Goal: Transaction & Acquisition: Purchase product/service

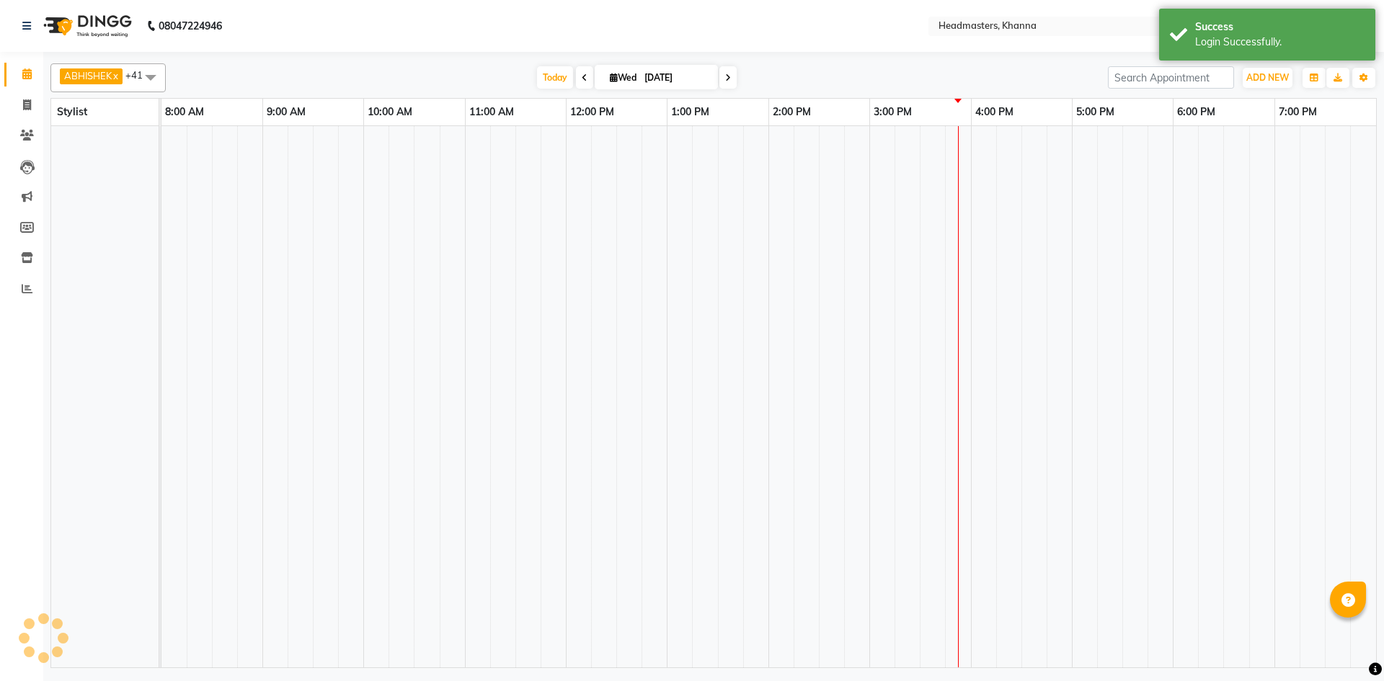
select select "en"
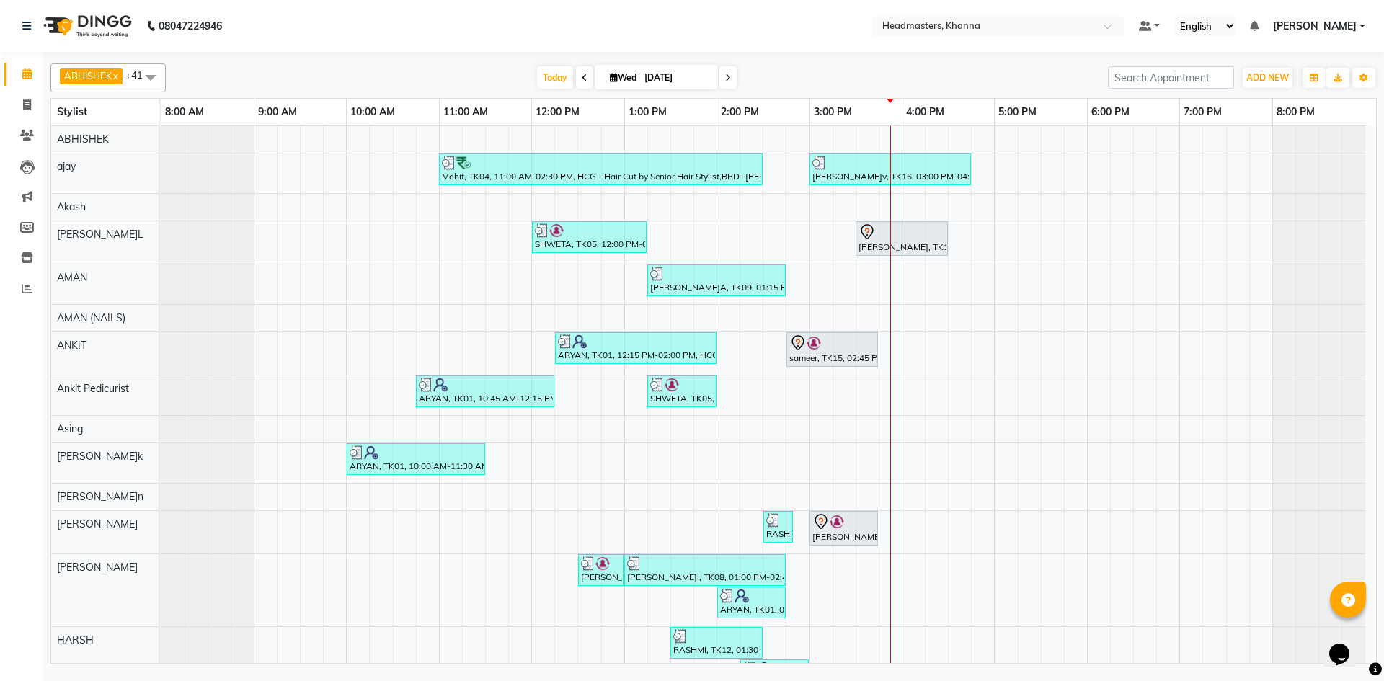
scroll to position [72, 0]
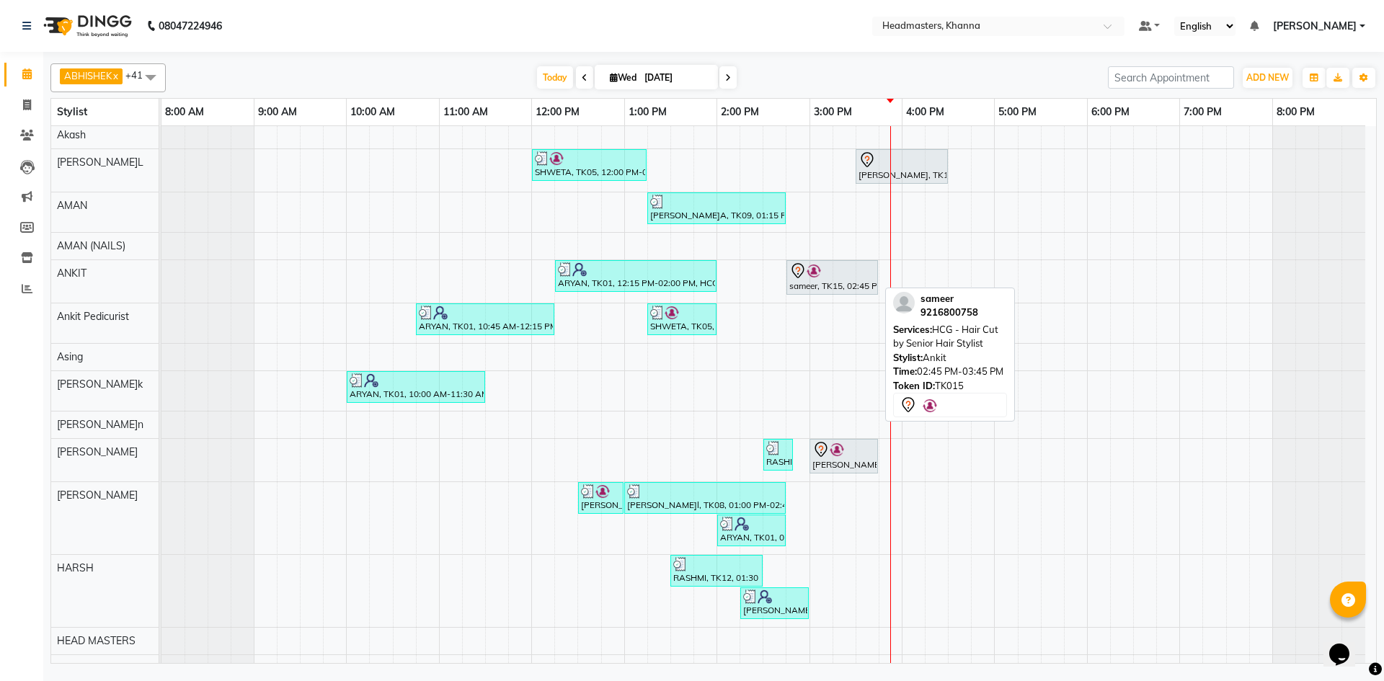
click at [826, 281] on div "sameer, TK15, 02:45 PM-03:45 PM, HCG - Hair Cut by Senior Hair Stylist" at bounding box center [832, 277] width 89 height 30
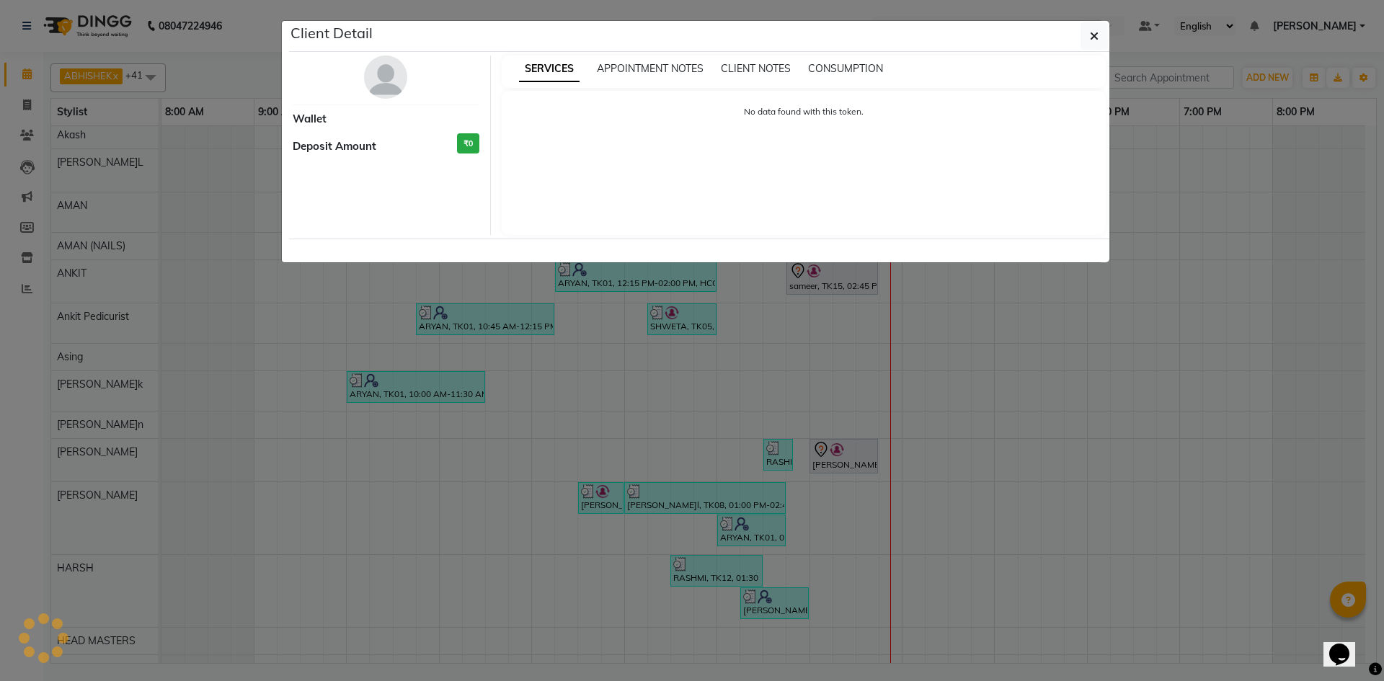
select select "7"
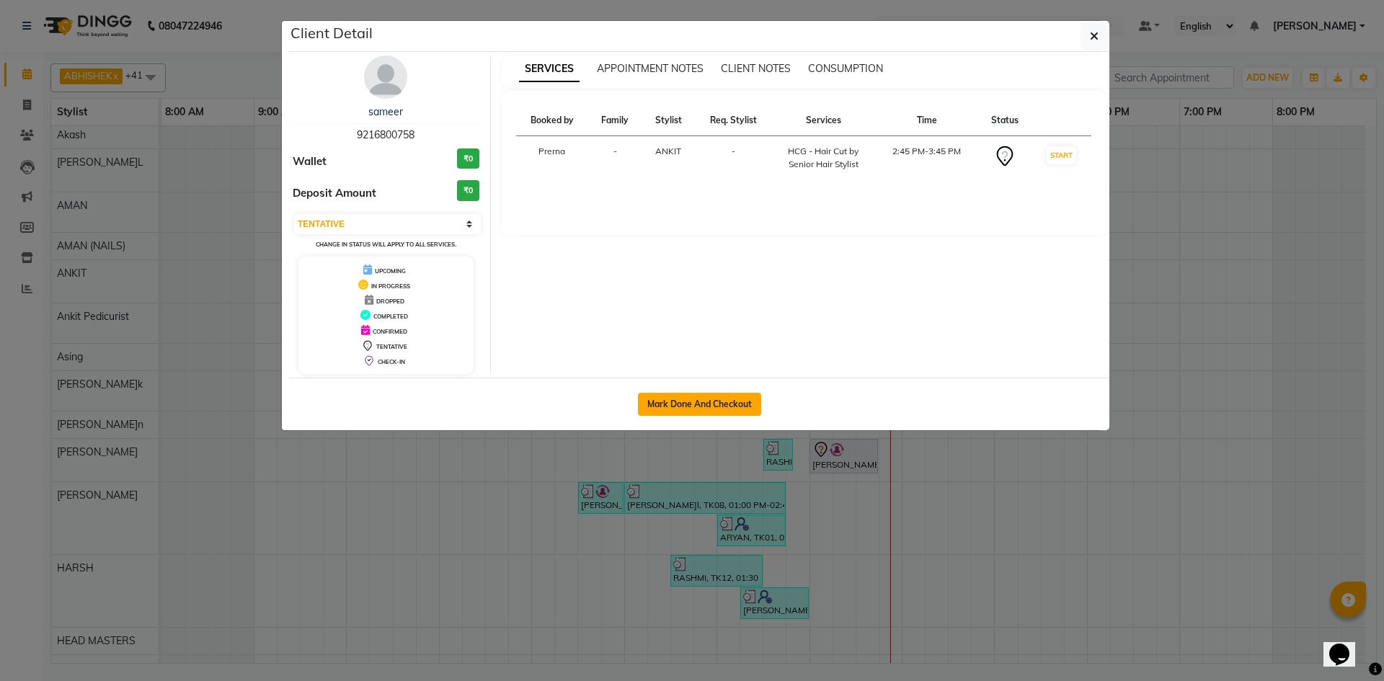
click at [666, 395] on button "Mark Done And Checkout" at bounding box center [699, 404] width 123 height 23
select select "service"
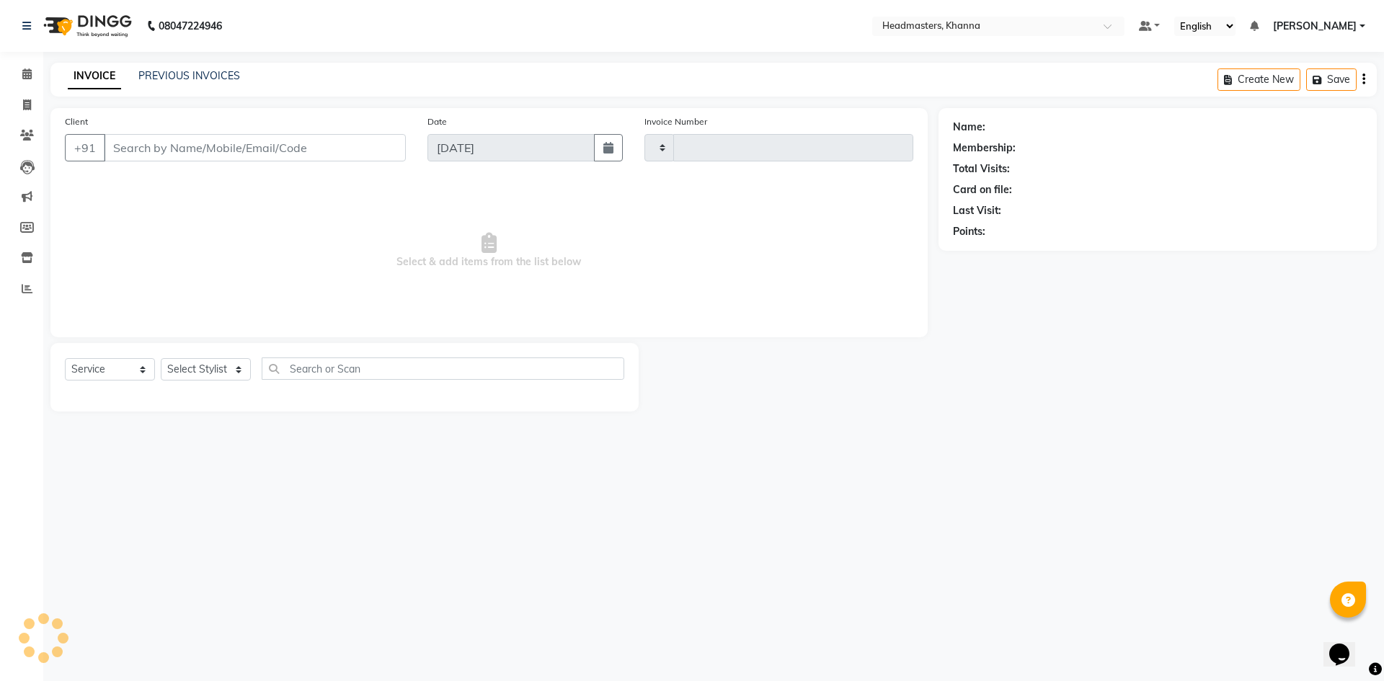
type input "5534"
select select "7138"
type input "9216800758"
select select "60812"
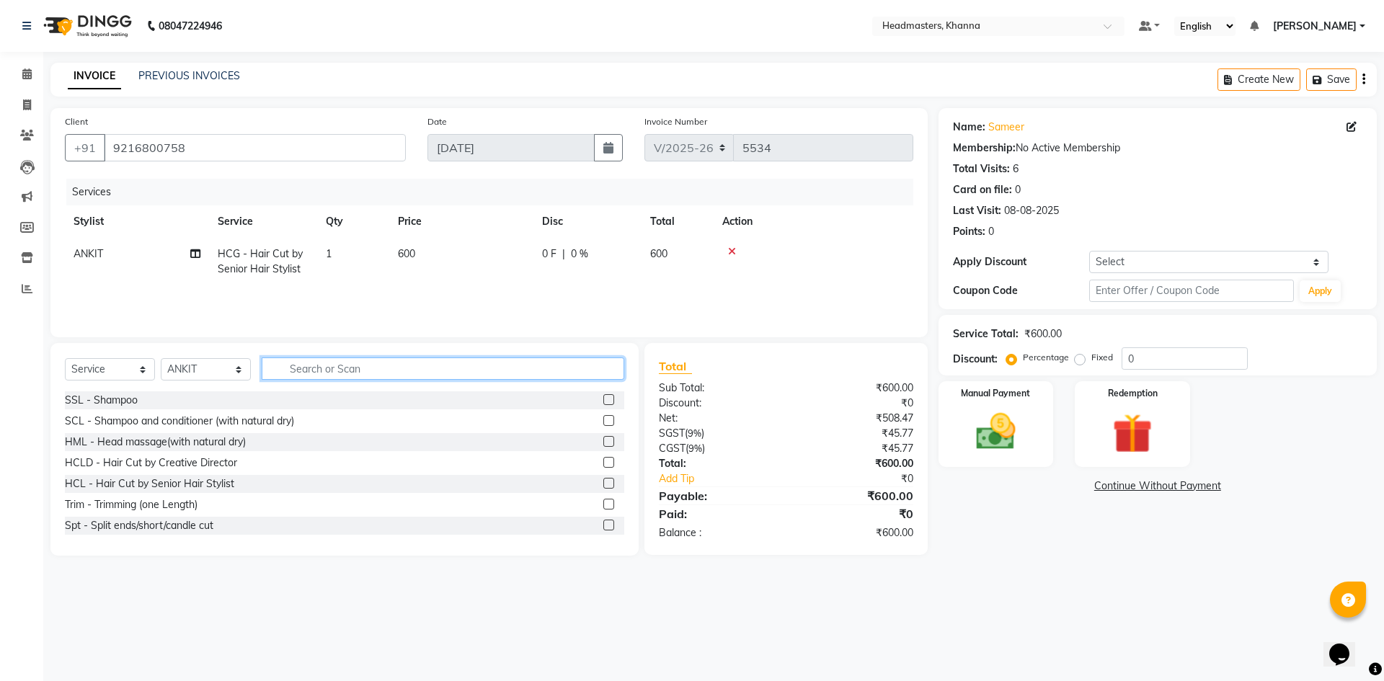
click at [337, 375] on input "text" at bounding box center [443, 368] width 363 height 22
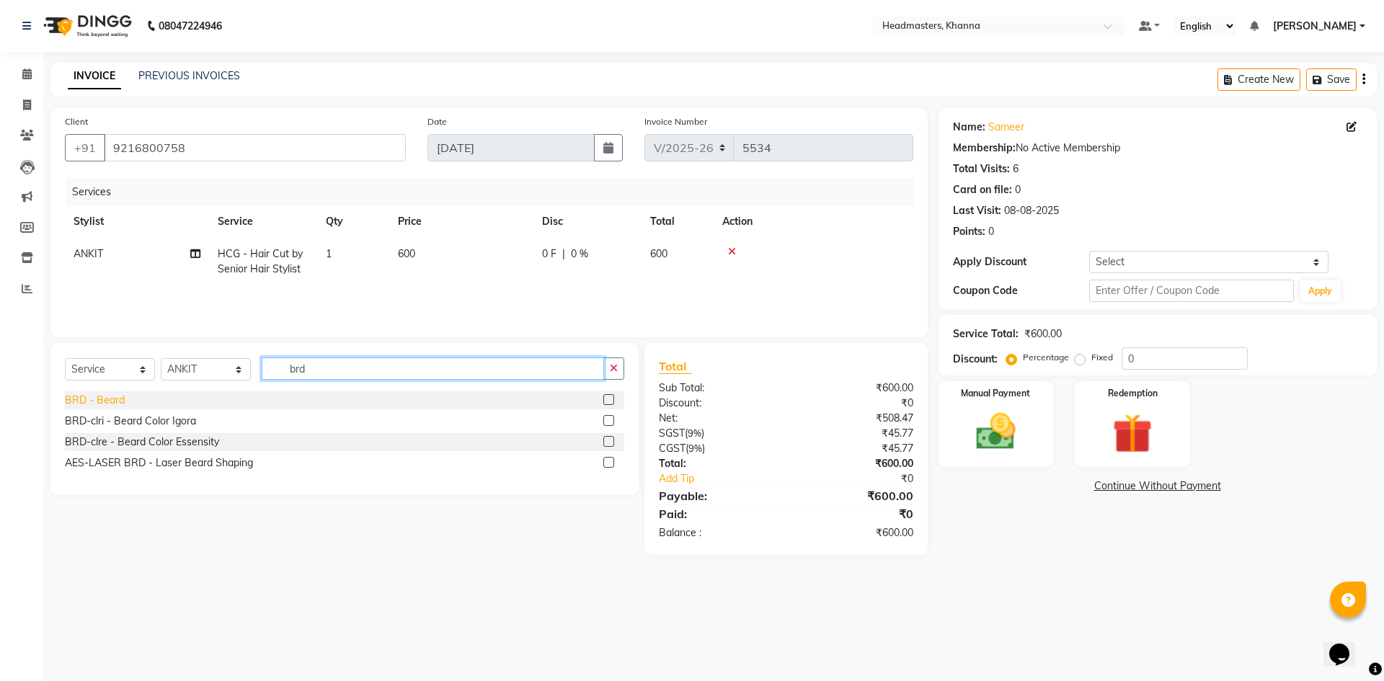
type input "brd"
click at [81, 398] on div "BRD - Beard" at bounding box center [95, 400] width 60 height 15
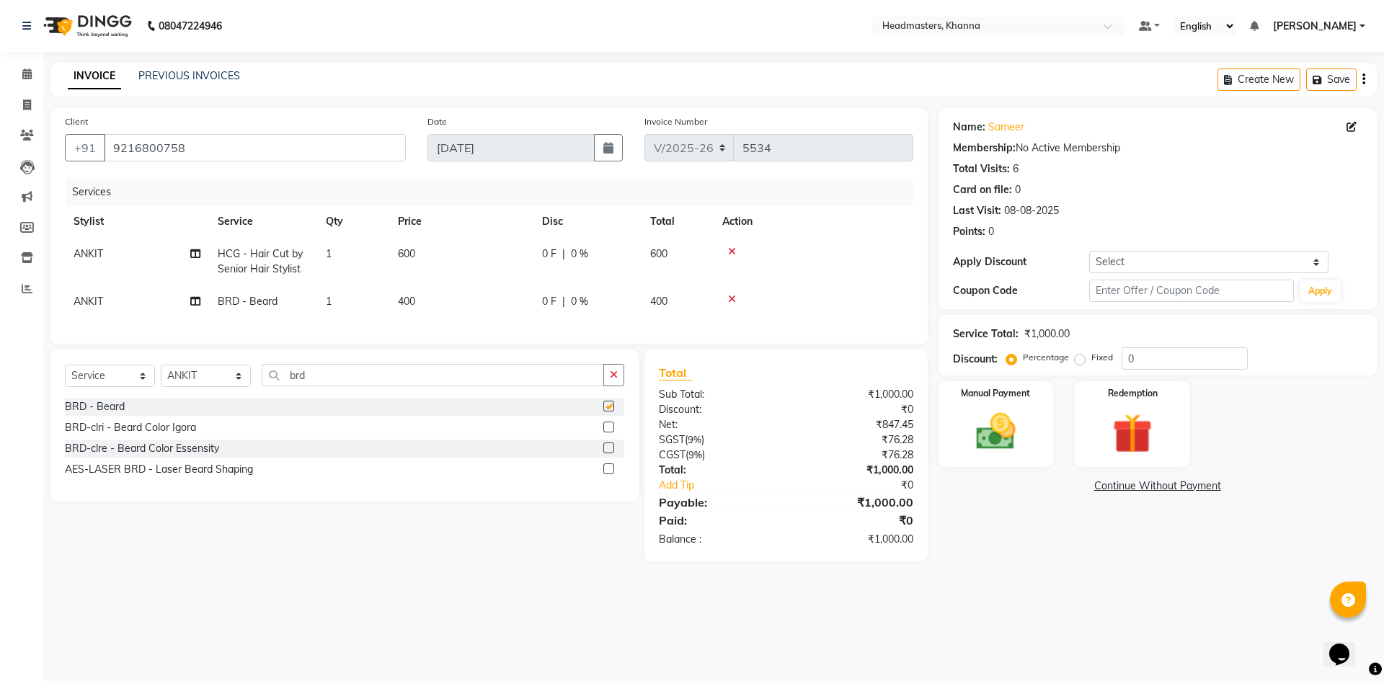
checkbox input "false"
click at [1236, 363] on input "0" at bounding box center [1184, 358] width 126 height 22
type input "030"
click at [1038, 442] on div "Manual Payment" at bounding box center [995, 424] width 120 height 89
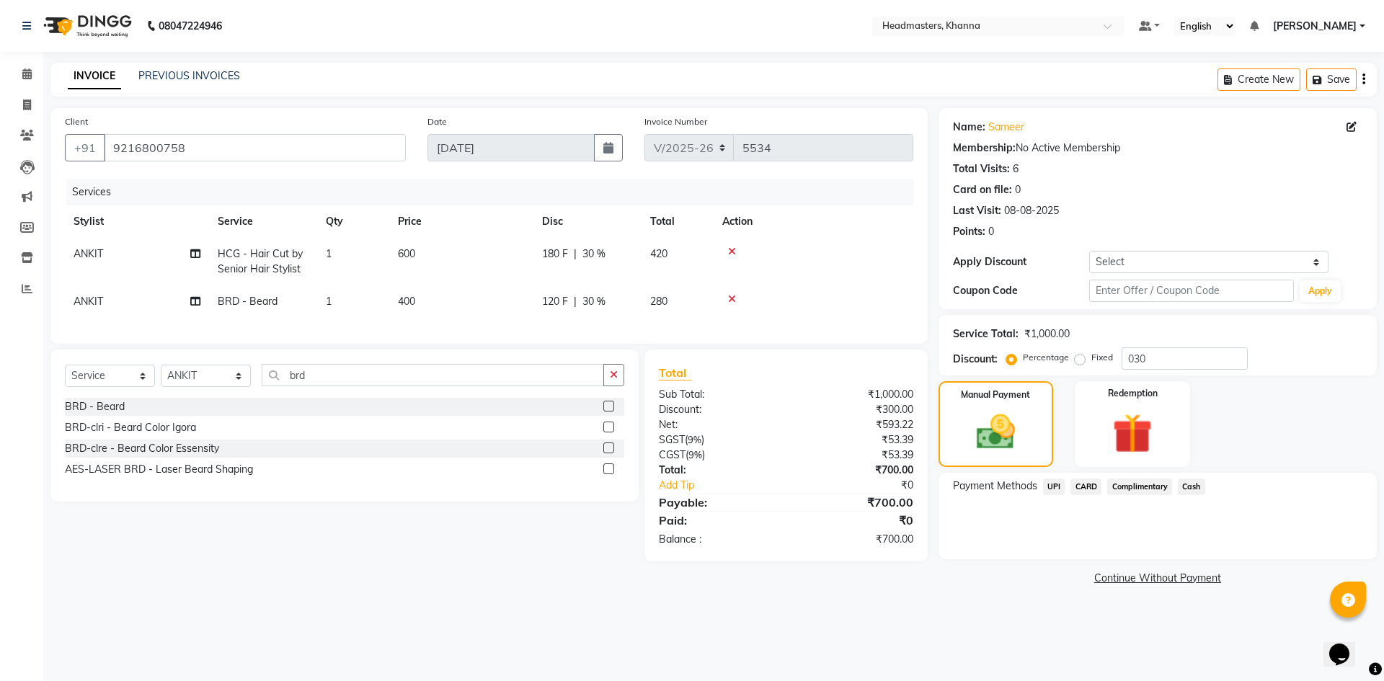
click at [1197, 487] on span "Cash" at bounding box center [1191, 487] width 27 height 17
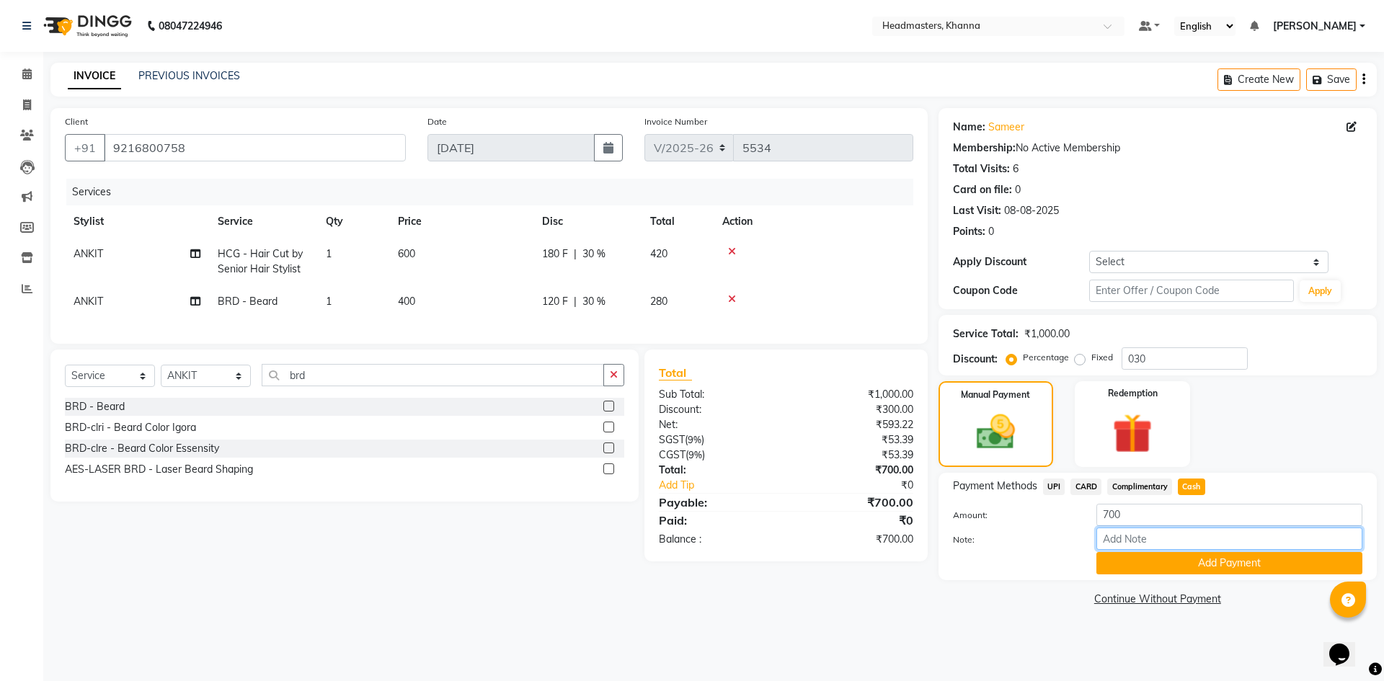
click at [1188, 548] on input "Note:" at bounding box center [1229, 539] width 266 height 22
click at [1186, 559] on button "Add Payment" at bounding box center [1229, 563] width 266 height 22
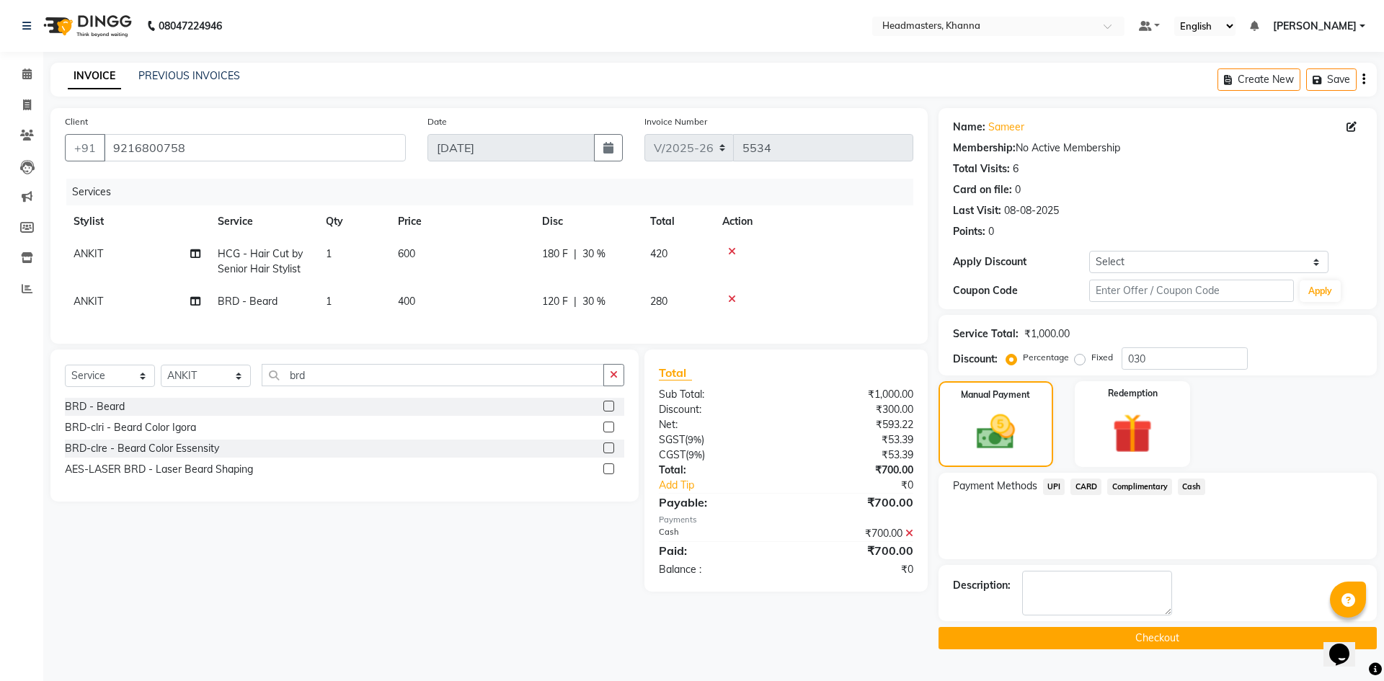
click at [1139, 638] on button "Checkout" at bounding box center [1157, 638] width 438 height 22
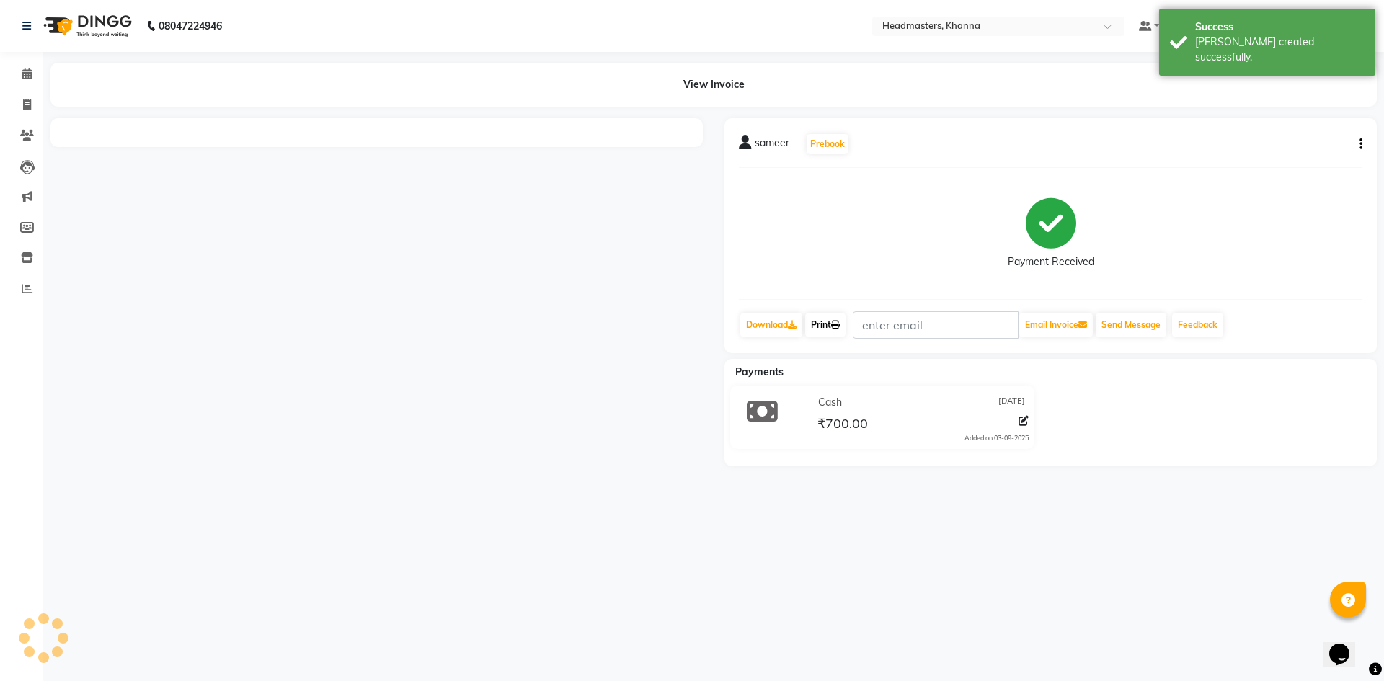
click at [831, 324] on link "Print" at bounding box center [825, 325] width 40 height 25
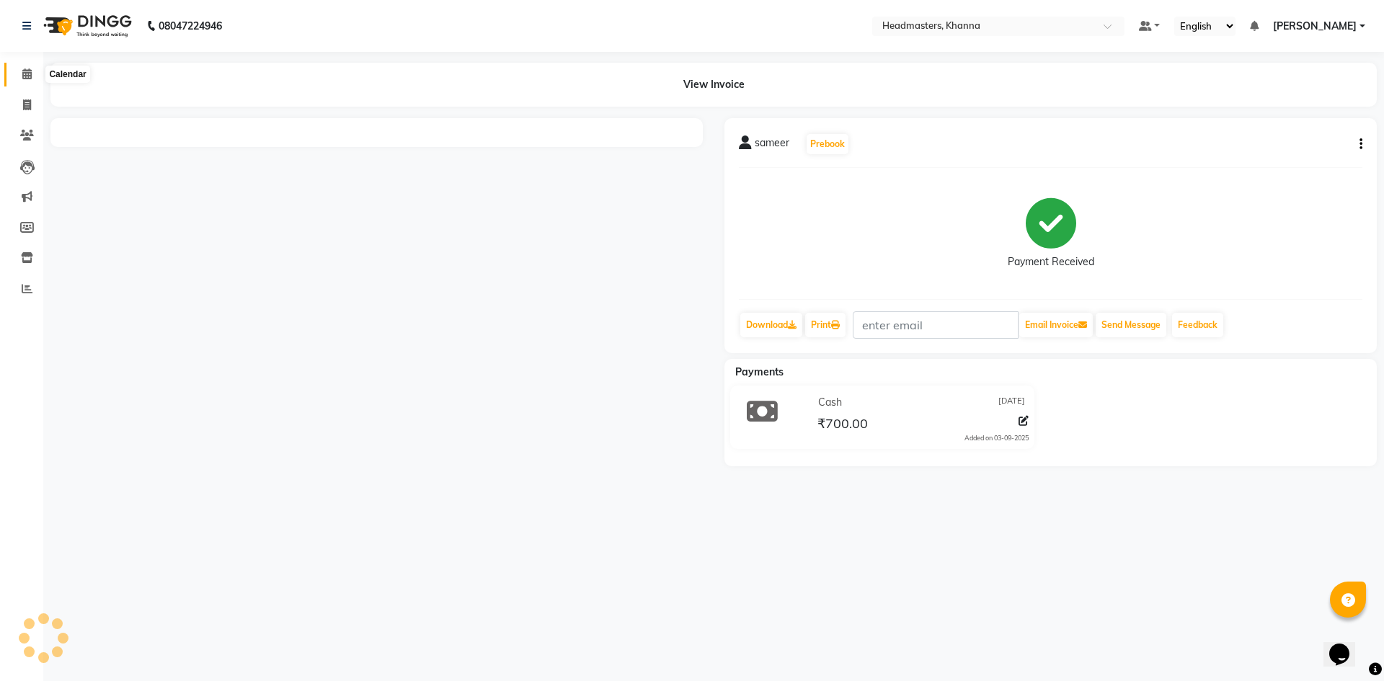
click at [21, 76] on span at bounding box center [26, 74] width 25 height 17
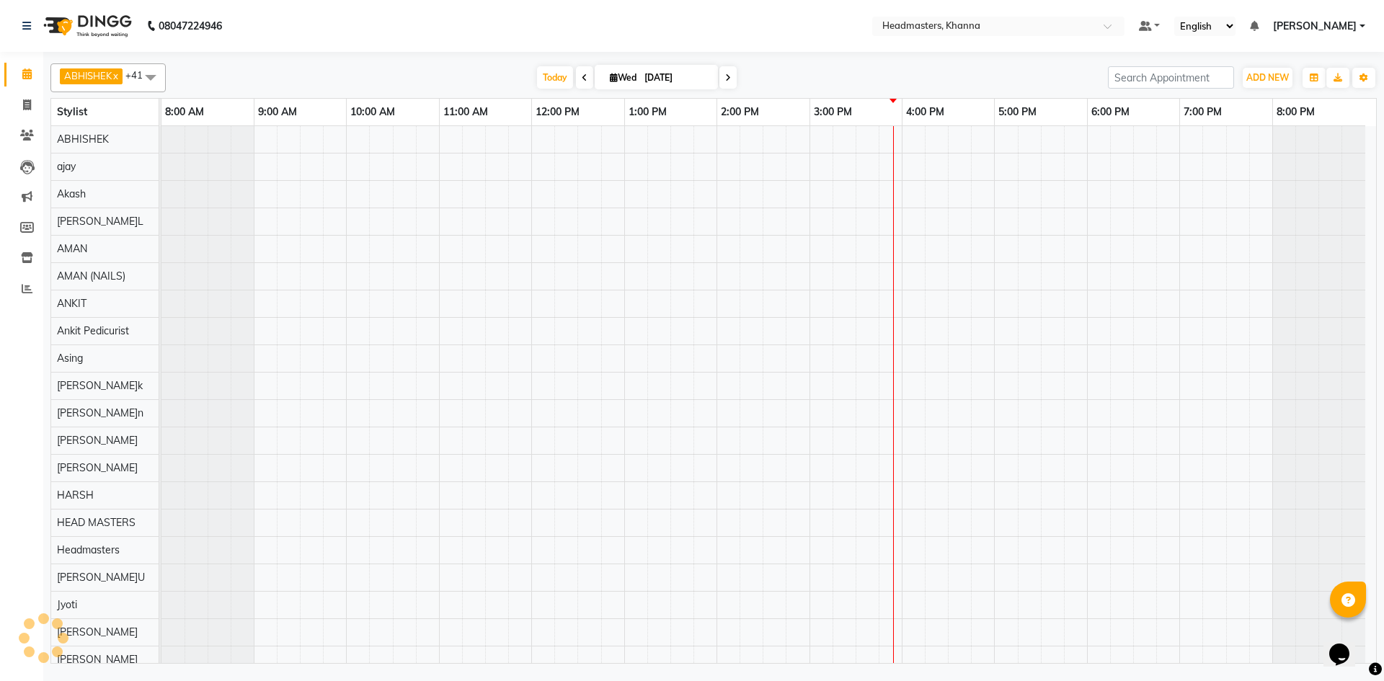
click at [364, 76] on div "T[DATE] W[DATE]" at bounding box center [637, 78] width 928 height 22
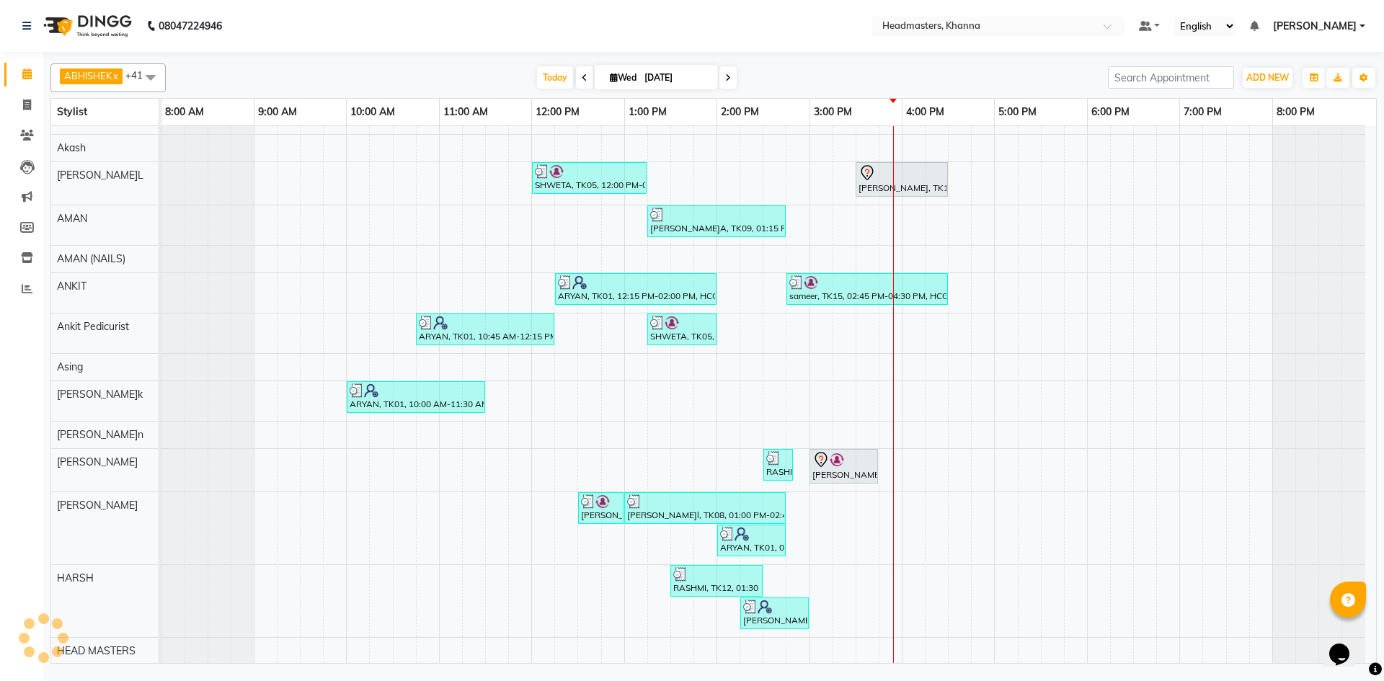
scroll to position [72, 0]
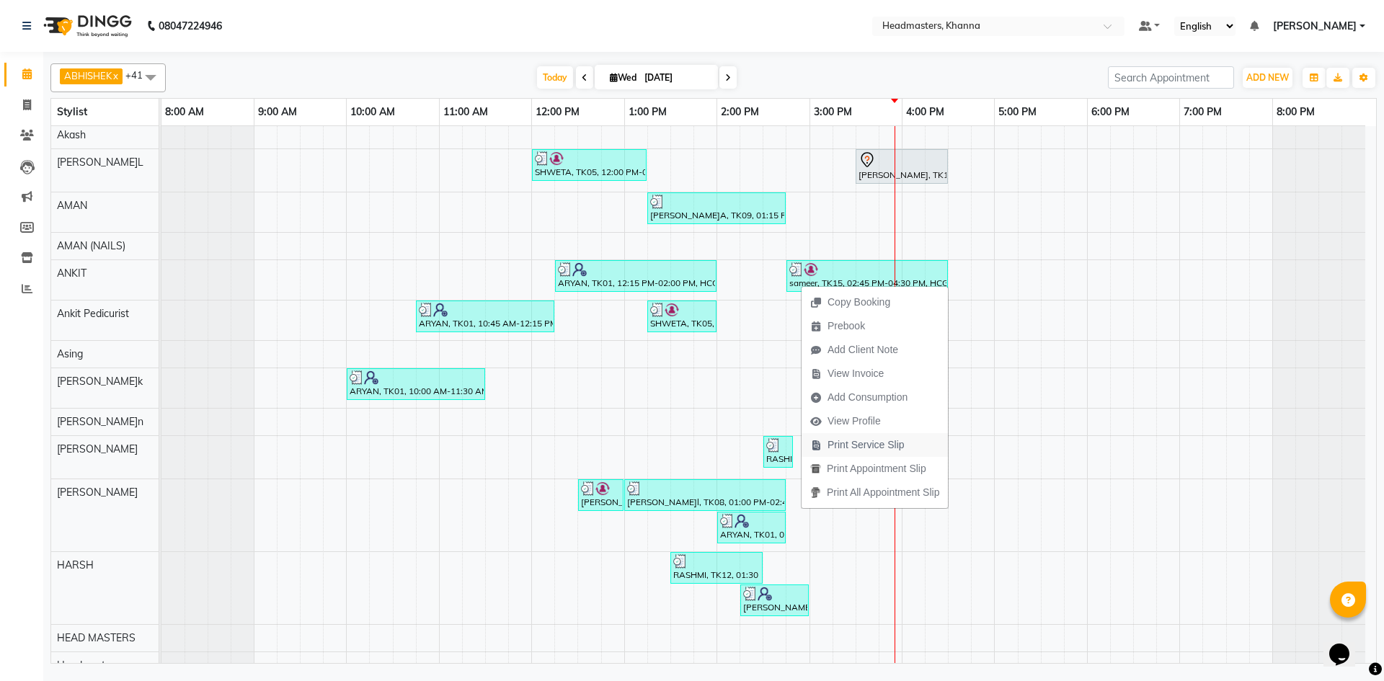
click at [879, 445] on span "Print Service Slip" at bounding box center [865, 444] width 77 height 15
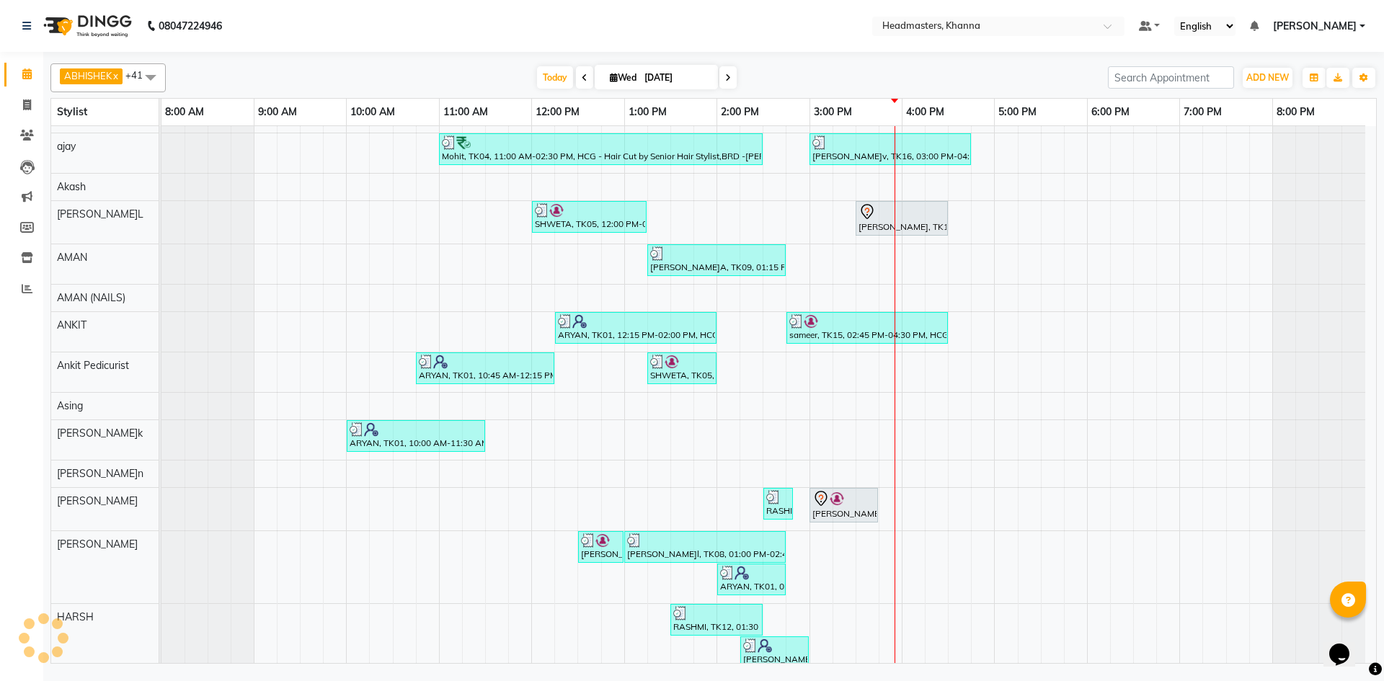
scroll to position [0, 0]
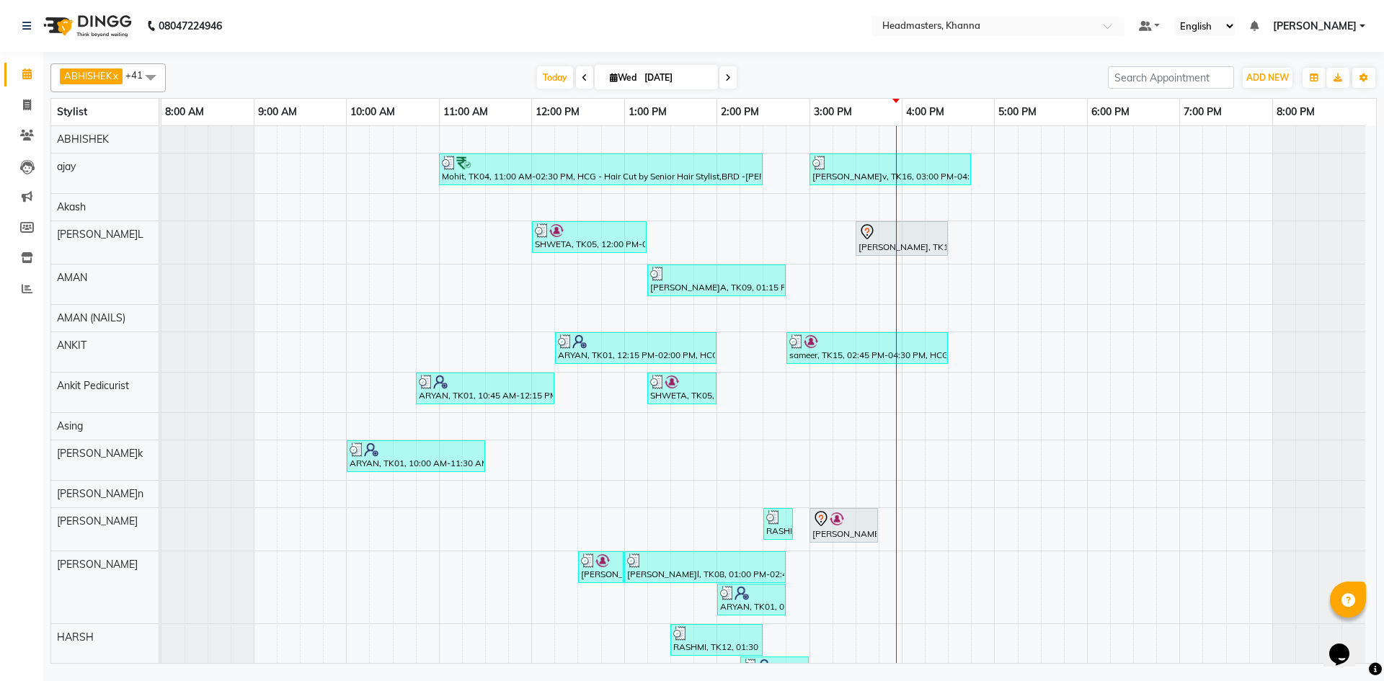
click at [536, 58] on div "ABHISHEK x ajay x Akash x[PERSON_NAME]N x[PERSON_NAME]N (NAILS) x ANKIT x Ankit…" at bounding box center [713, 361] width 1326 height 606
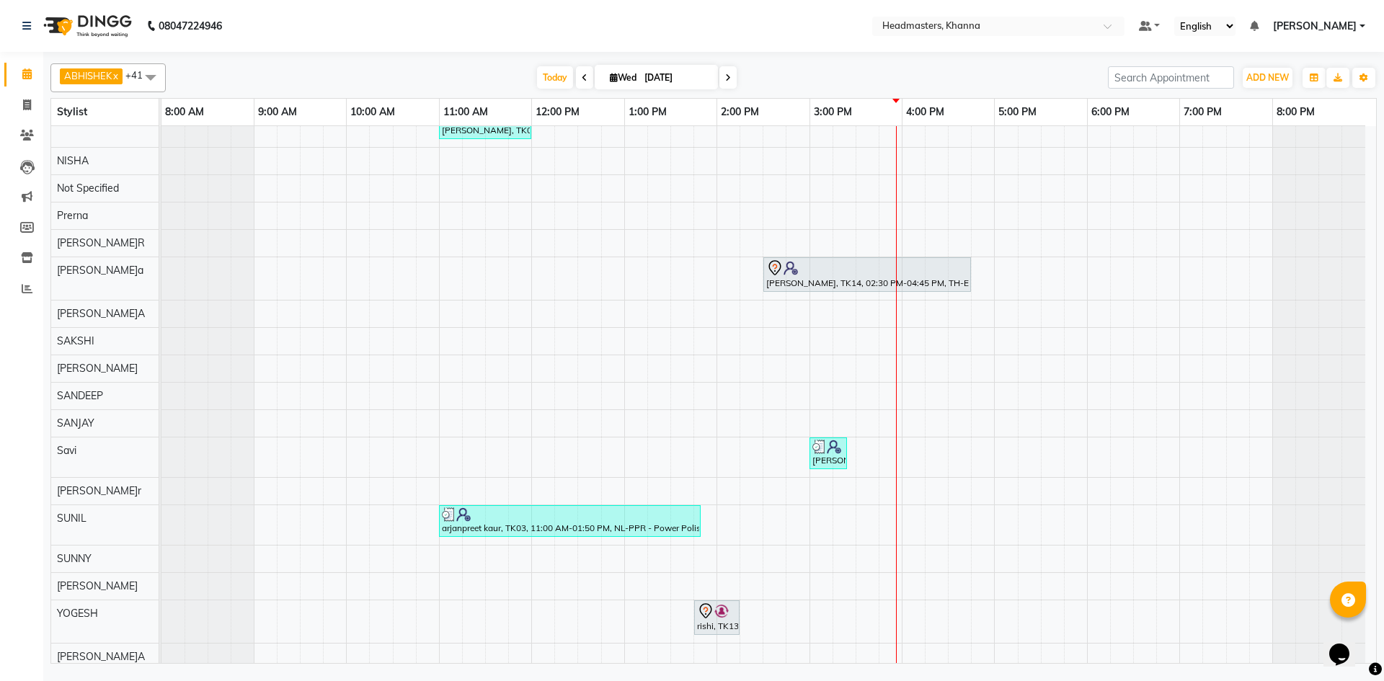
scroll to position [912, 0]
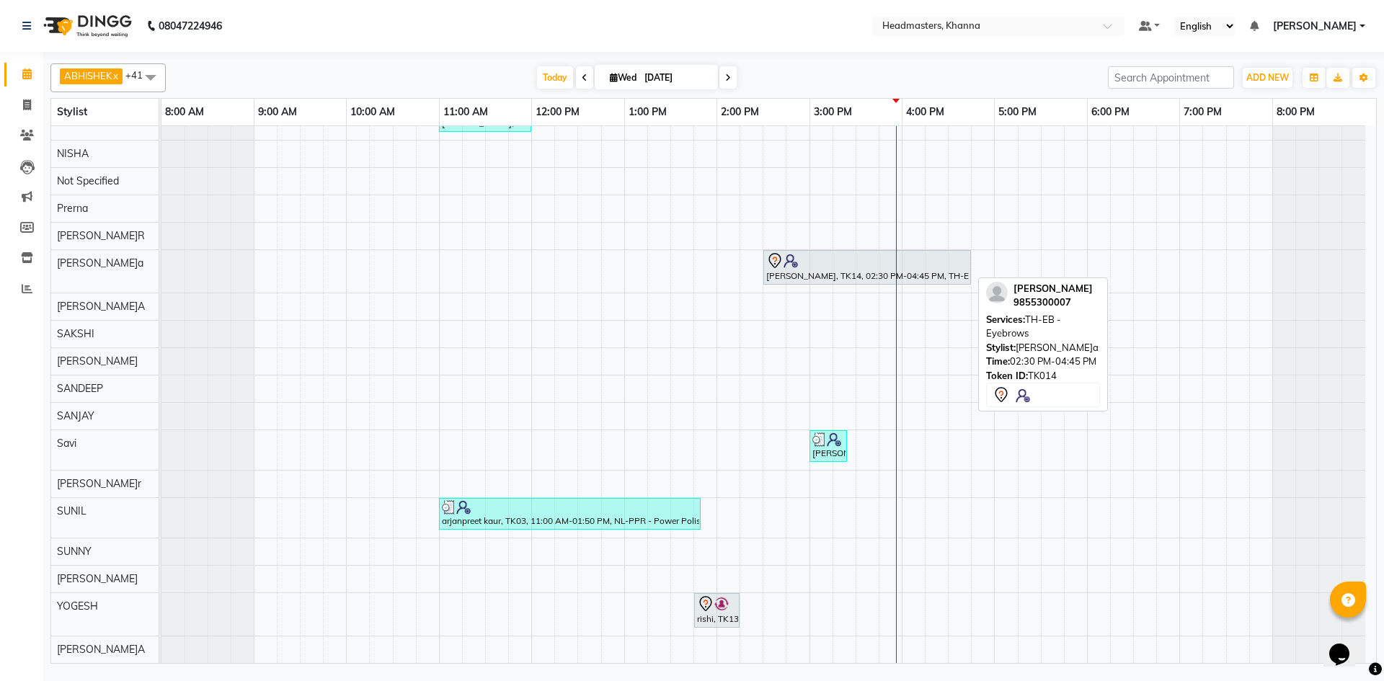
click at [858, 255] on div at bounding box center [867, 260] width 202 height 17
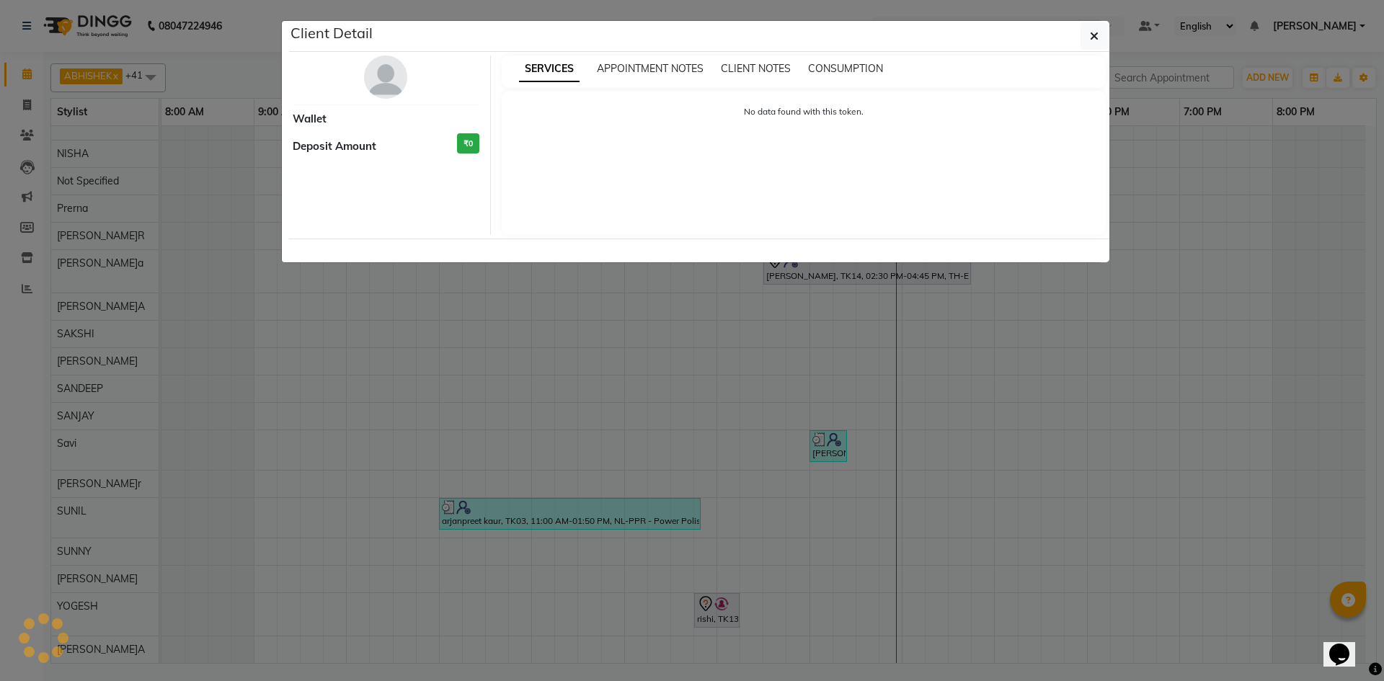
select select "7"
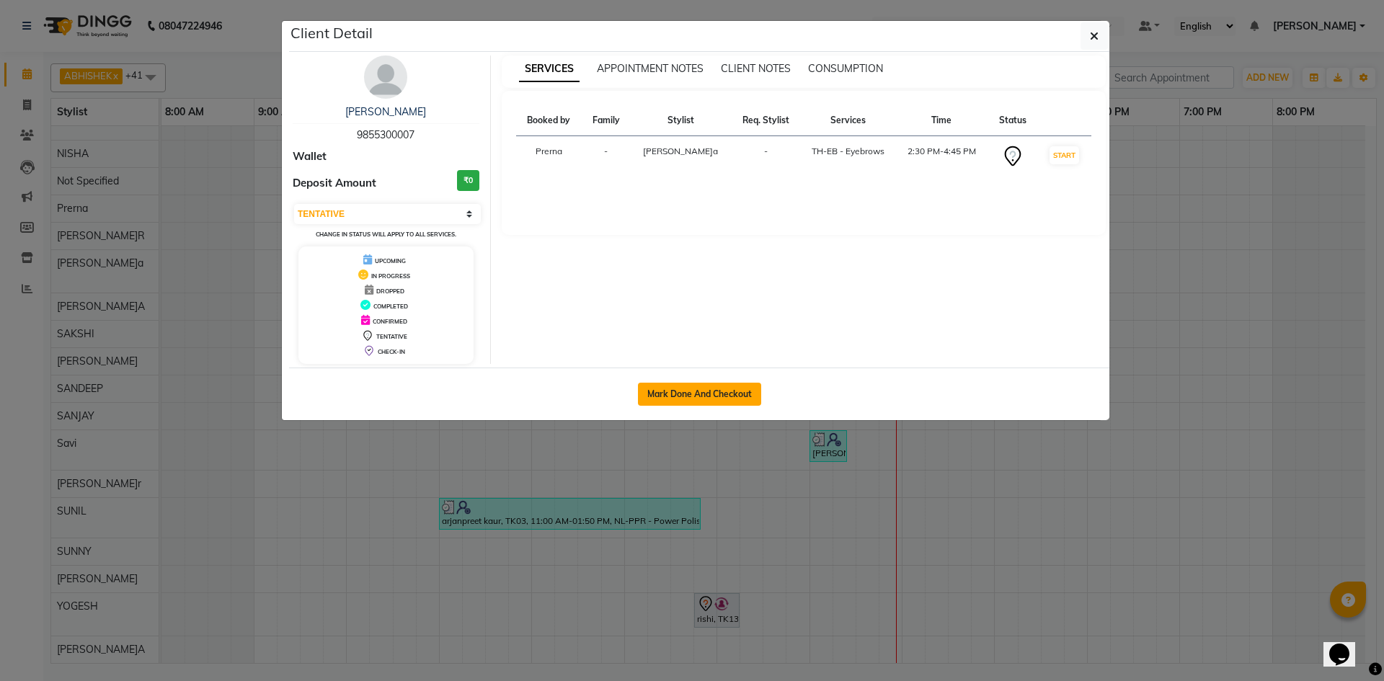
click at [728, 391] on button "Mark Done And Checkout" at bounding box center [699, 394] width 123 height 23
select select "service"
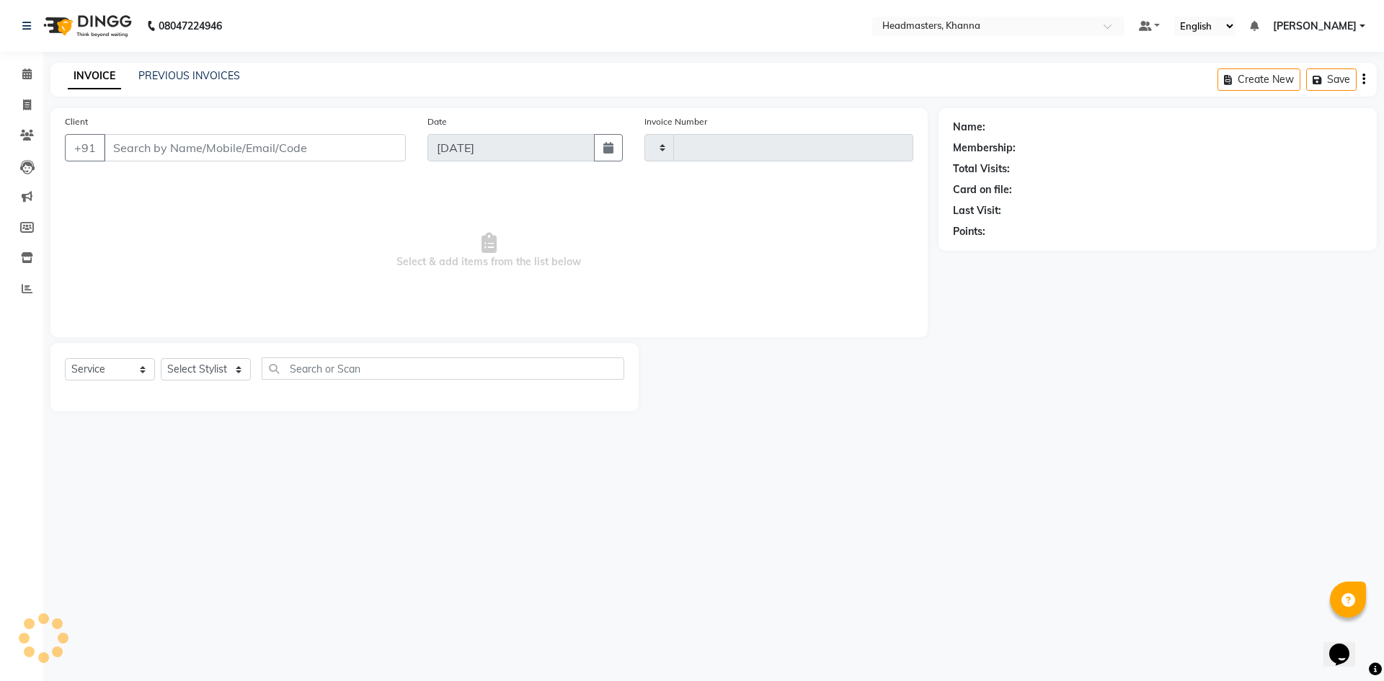
type input "5535"
select select "7138"
type input "9855300007"
select select "60828"
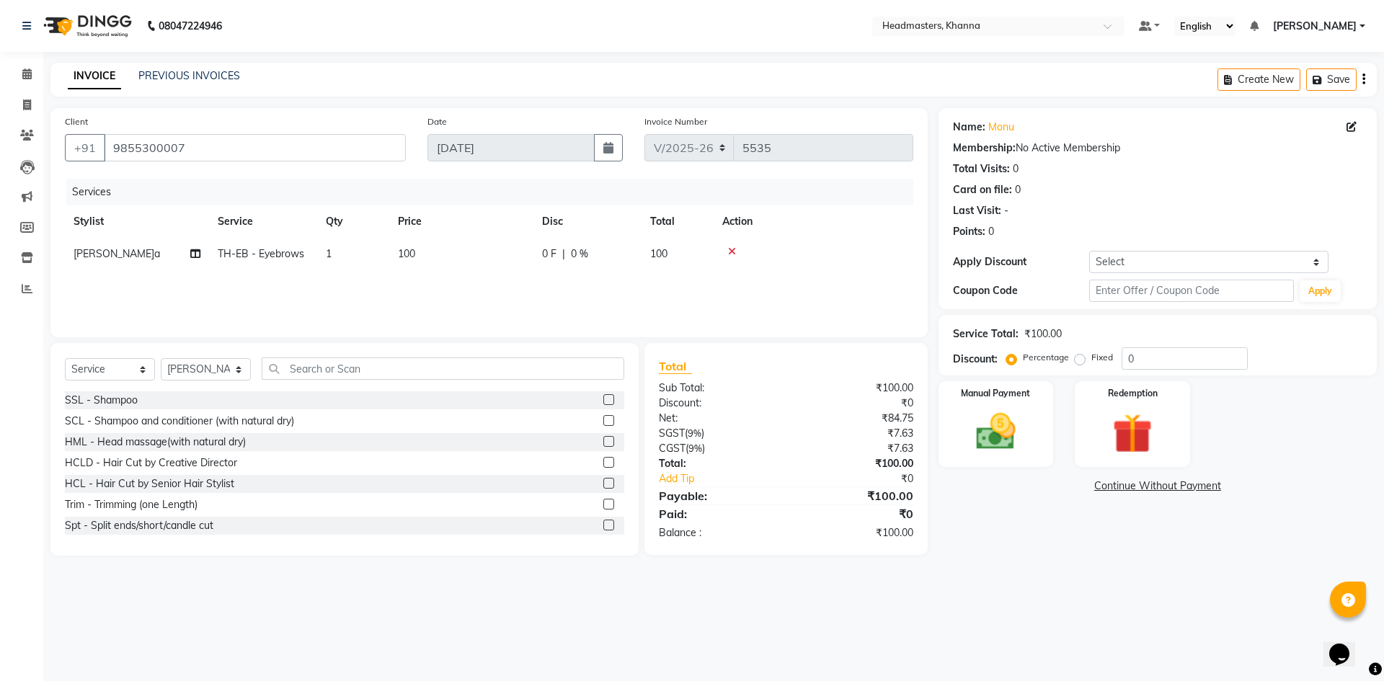
click at [518, 283] on div "Services Stylist Service Qty Price Disc Total Action[PERSON_NAME]a TH-EB - Eyeb…" at bounding box center [489, 251] width 848 height 144
click at [977, 421] on img at bounding box center [995, 432] width 67 height 48
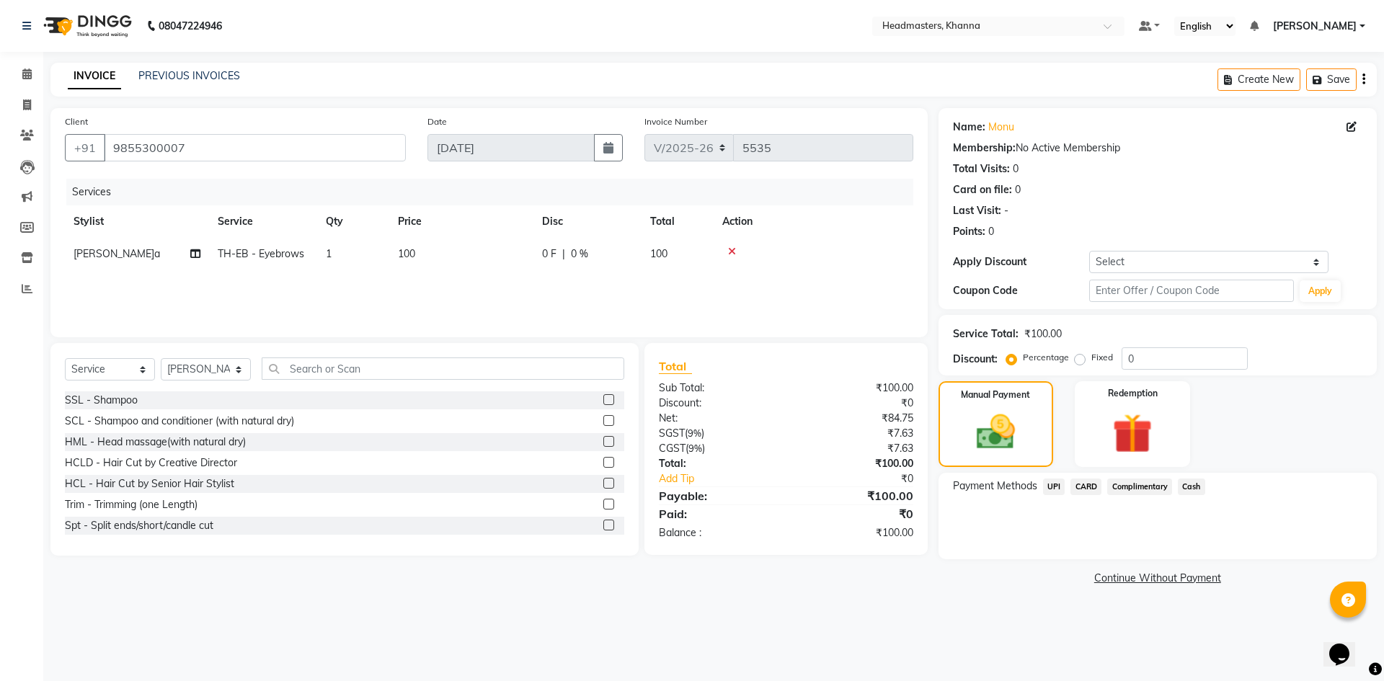
click at [1194, 484] on span "Cash" at bounding box center [1191, 487] width 27 height 17
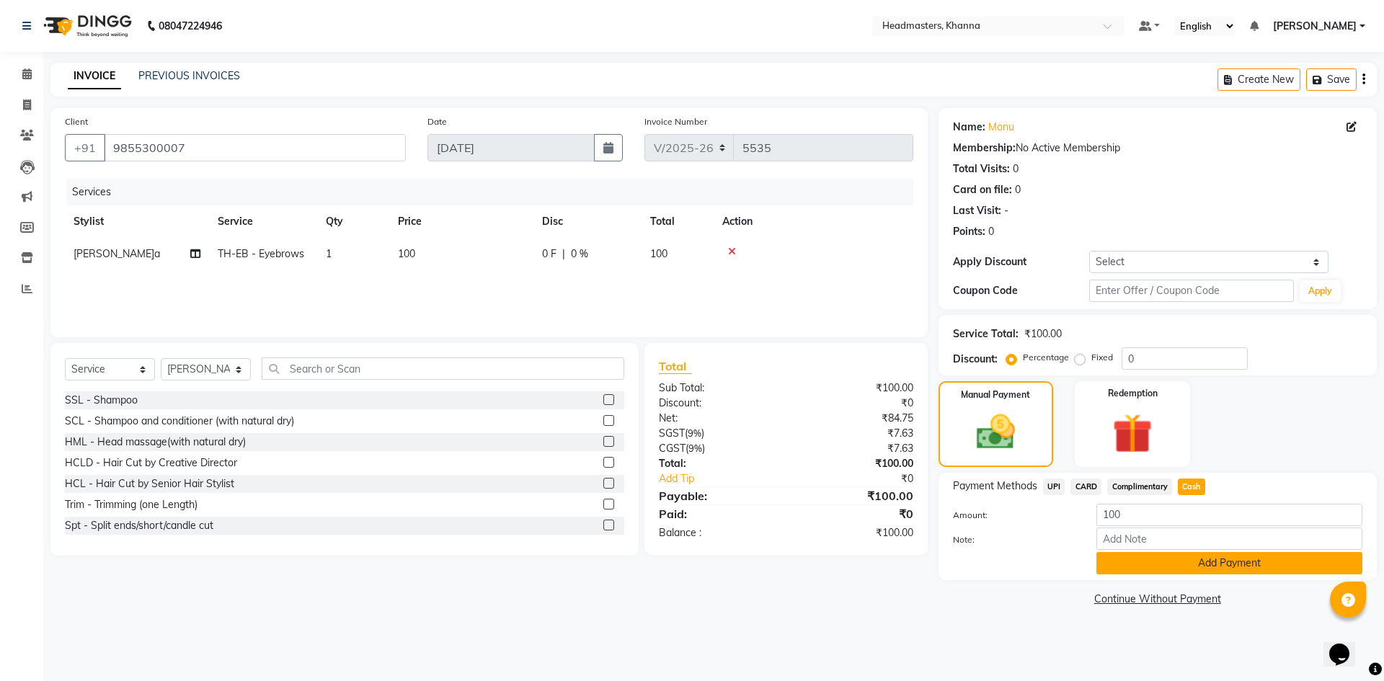
click at [1163, 567] on button "Add Payment" at bounding box center [1229, 563] width 266 height 22
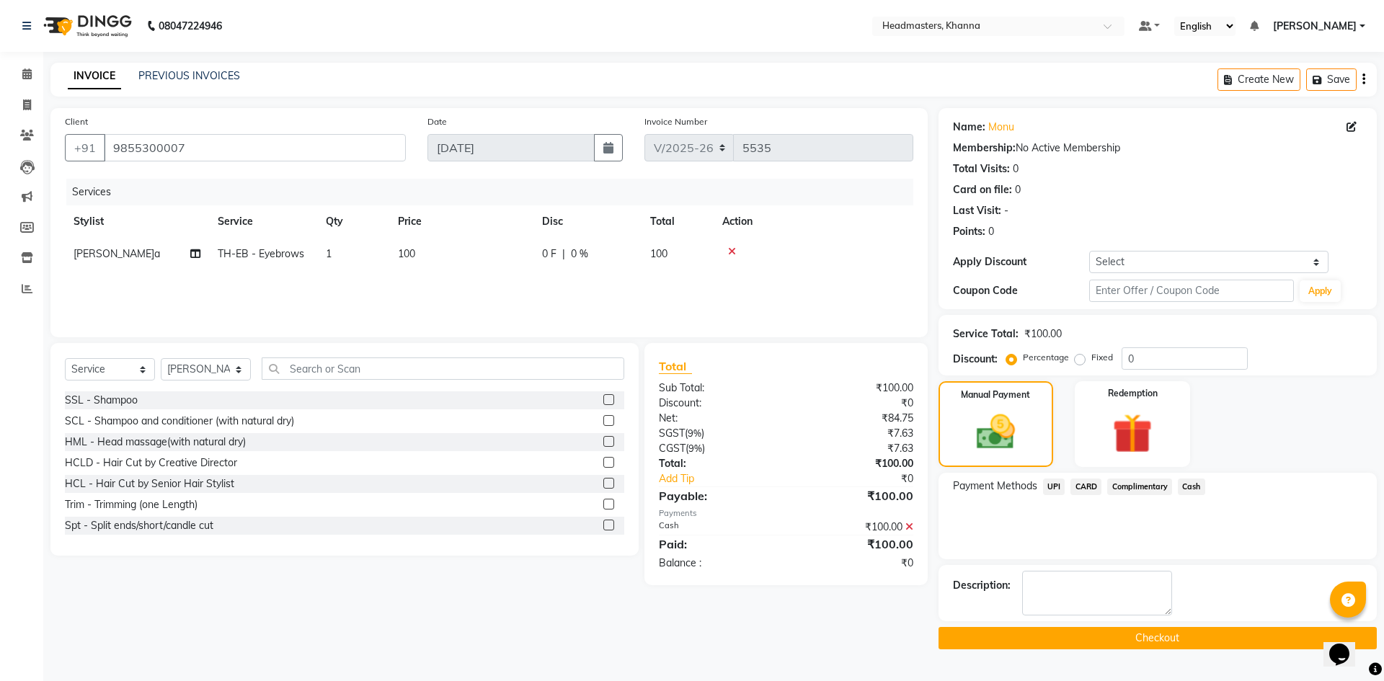
click at [1085, 640] on button "Checkout" at bounding box center [1157, 638] width 438 height 22
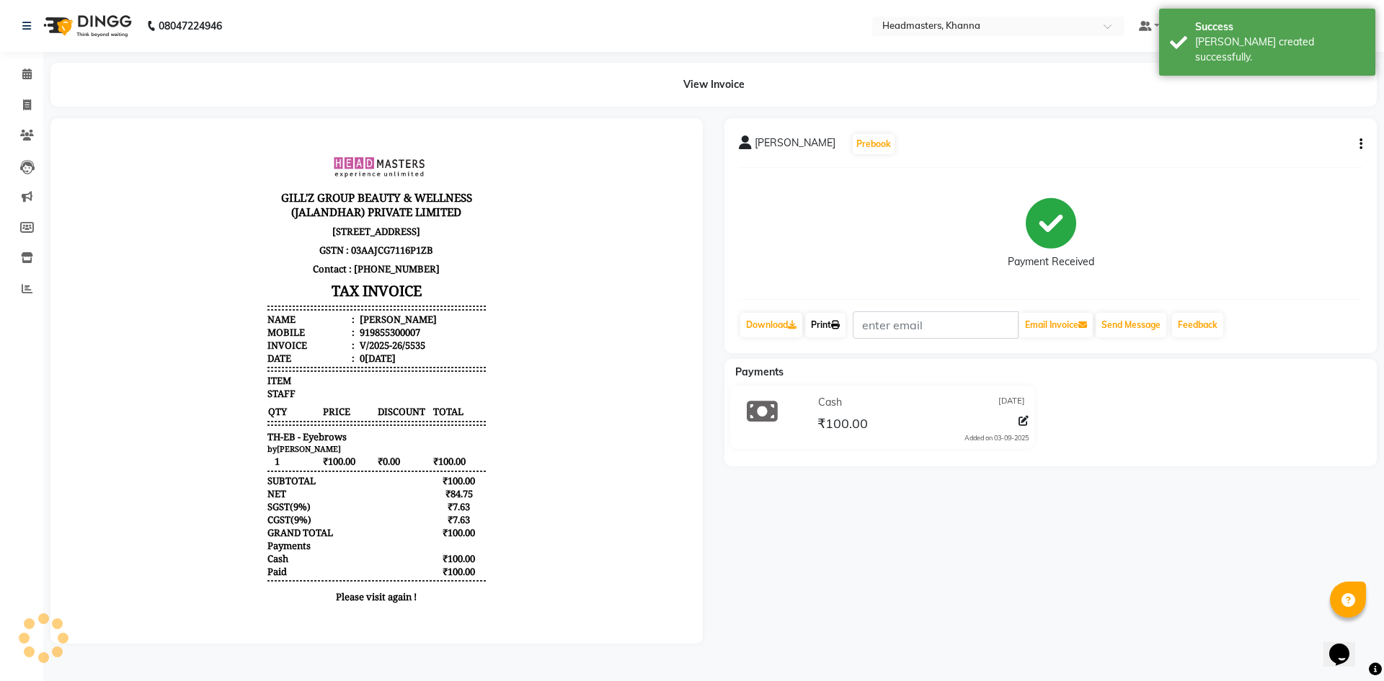
click at [823, 319] on link "Print" at bounding box center [825, 325] width 40 height 25
click at [28, 69] on icon at bounding box center [26, 73] width 9 height 11
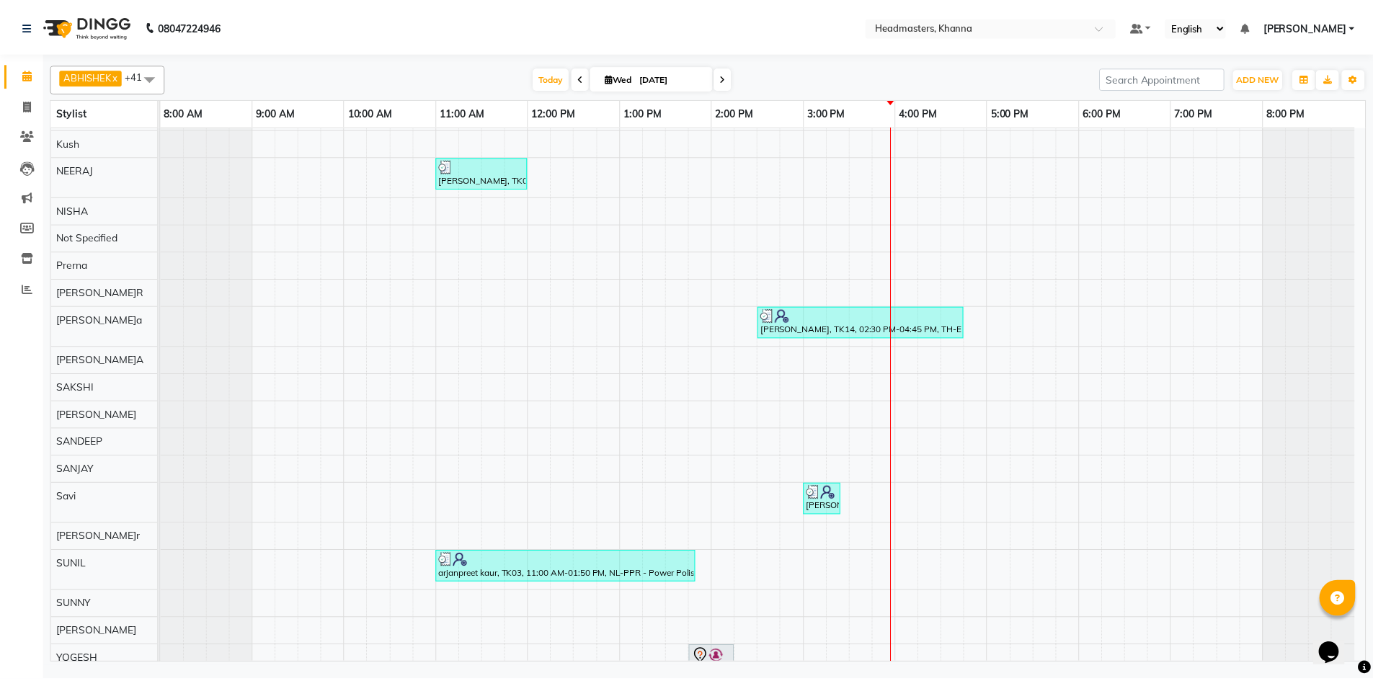
scroll to position [909, 0]
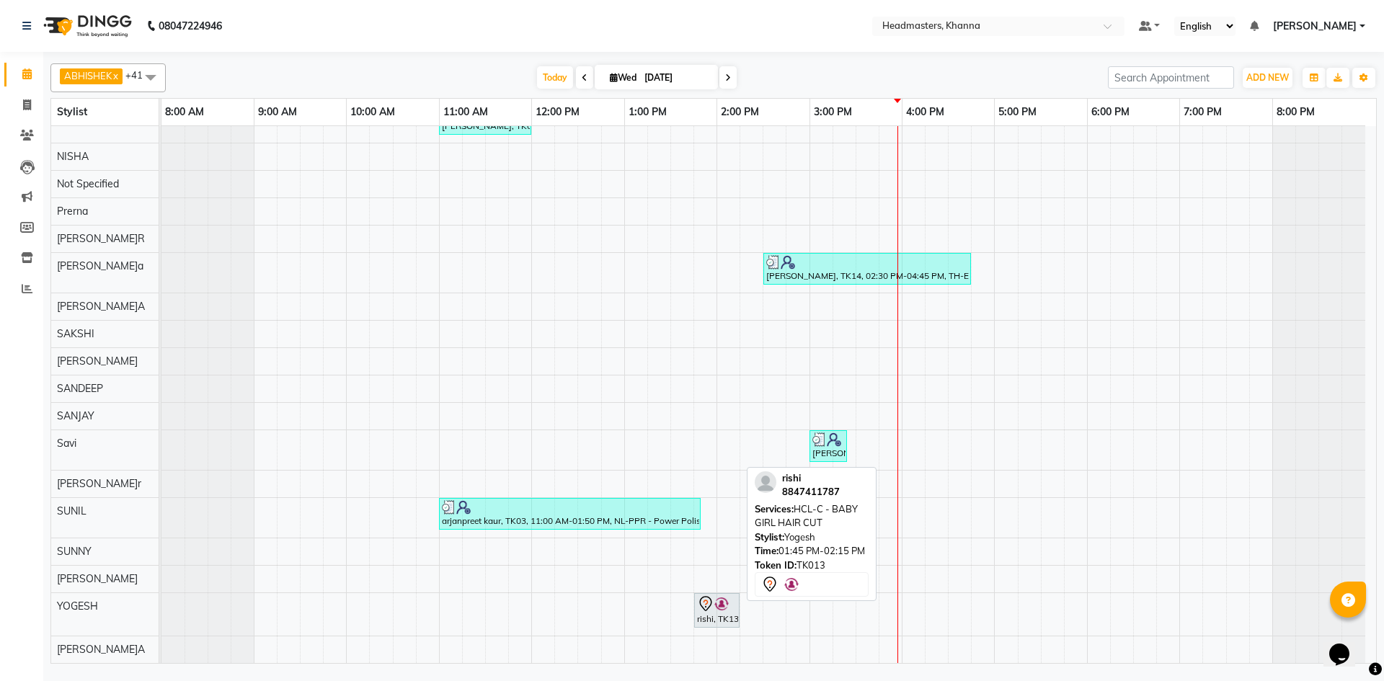
click at [717, 614] on div "rishi, TK13, 01:45 PM-02:15 PM, HCL-C - BABY GIRL HAIR CUT" at bounding box center [716, 610] width 43 height 30
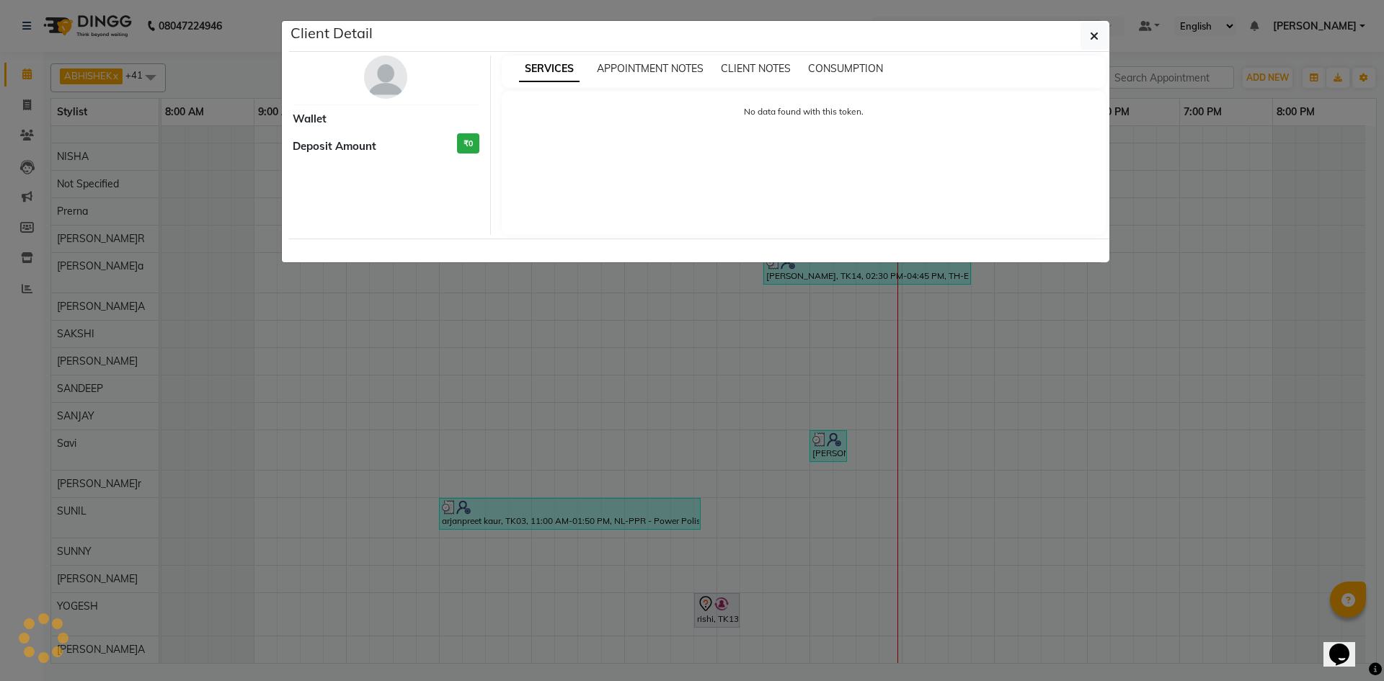
select select "7"
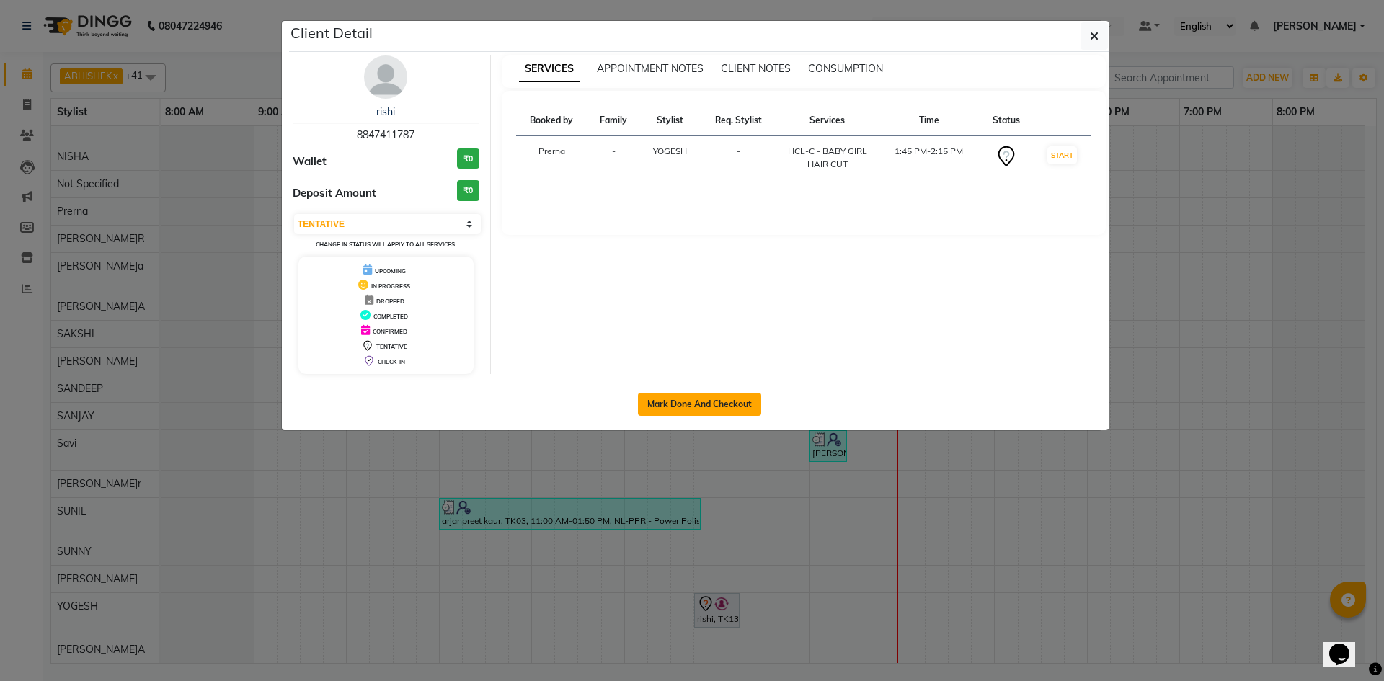
click at [713, 406] on button "Mark Done And Checkout" at bounding box center [699, 404] width 123 height 23
select select "service"
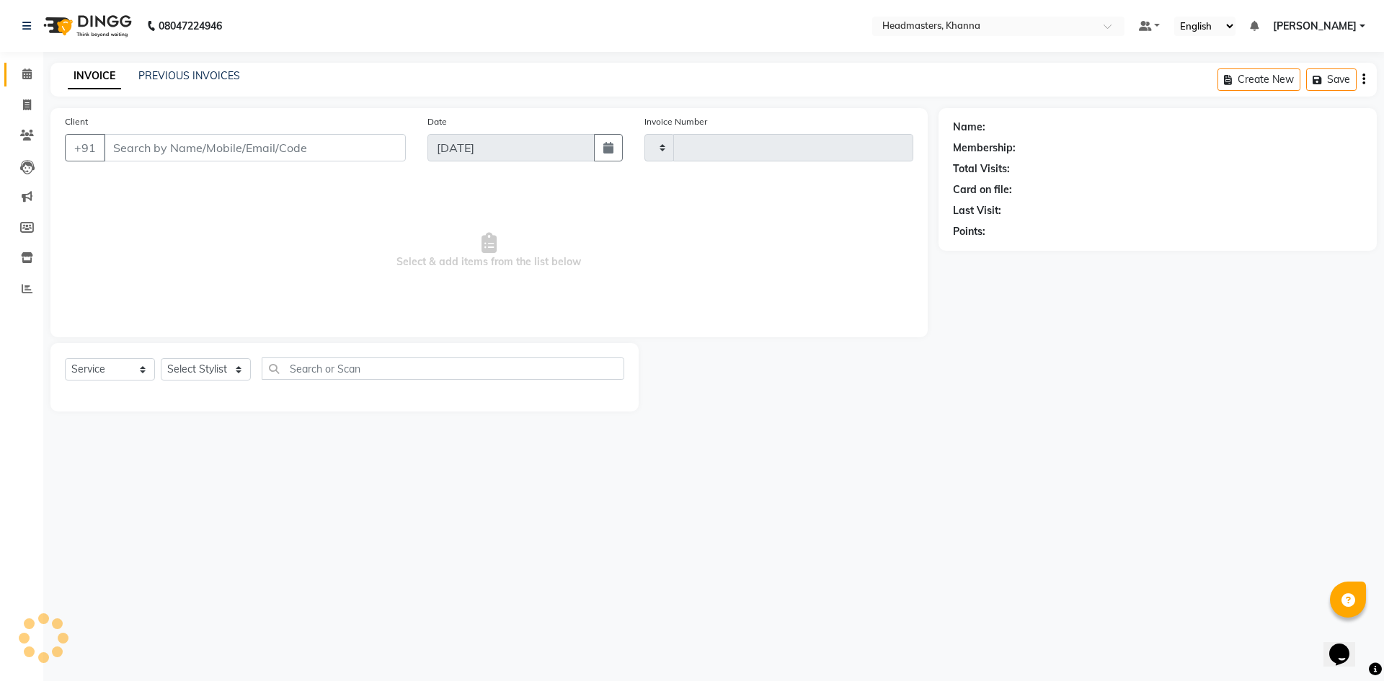
type input "5536"
select select "7138"
type input "8847411787"
select select "60822"
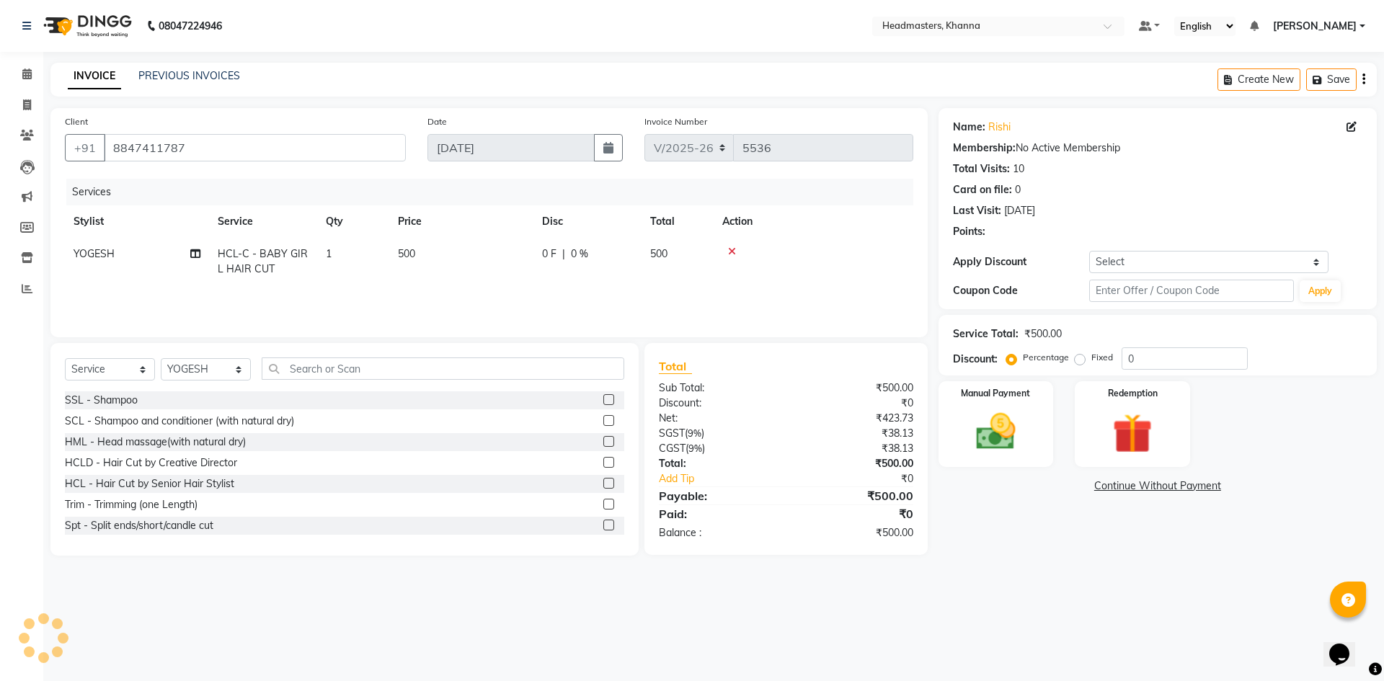
drag, startPoint x: 223, startPoint y: 276, endPoint x: 454, endPoint y: 280, distance: 230.7
click at [226, 283] on td "HCL-C - BABY GIRL HAIR CUT" at bounding box center [263, 262] width 108 height 48
select select "60822"
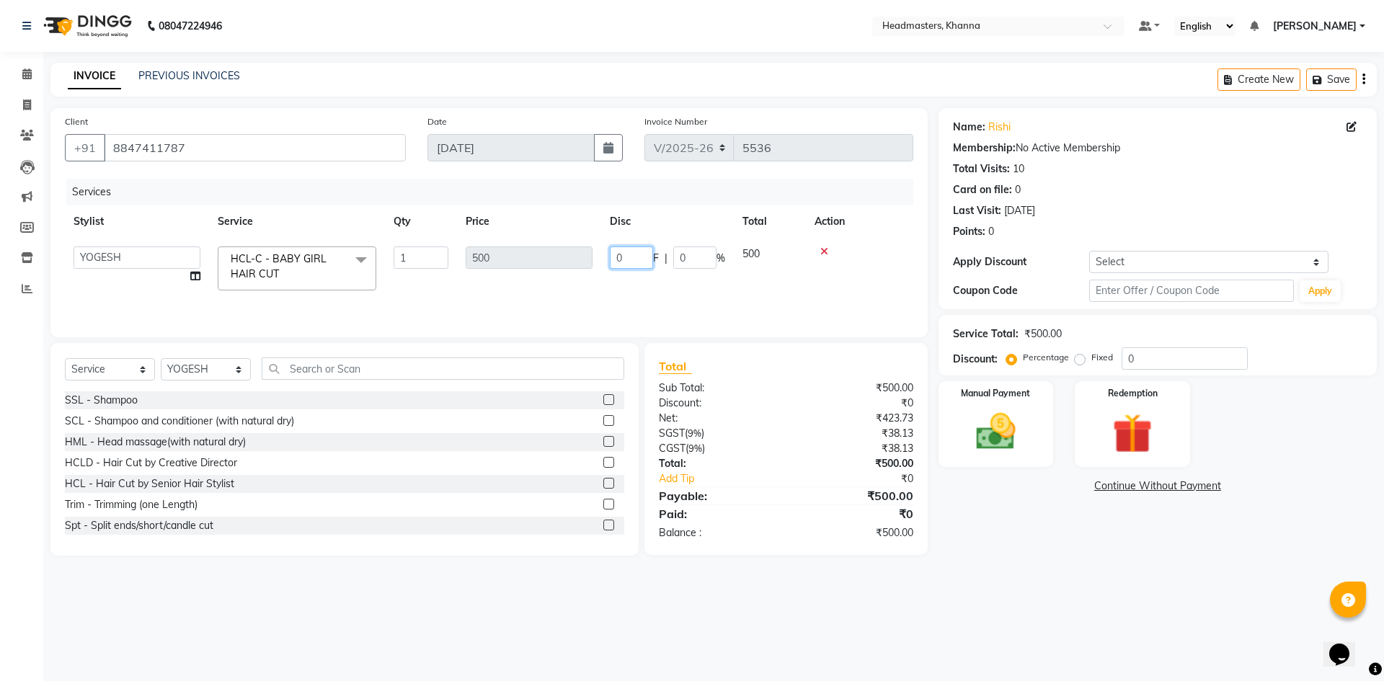
click at [644, 257] on input "0" at bounding box center [631, 257] width 43 height 22
type input "0200"
click at [716, 291] on div "Services Stylist Service Qty Price Disc Total Action ABHISHEK [PERSON_NAME]y Ak…" at bounding box center [489, 251] width 848 height 144
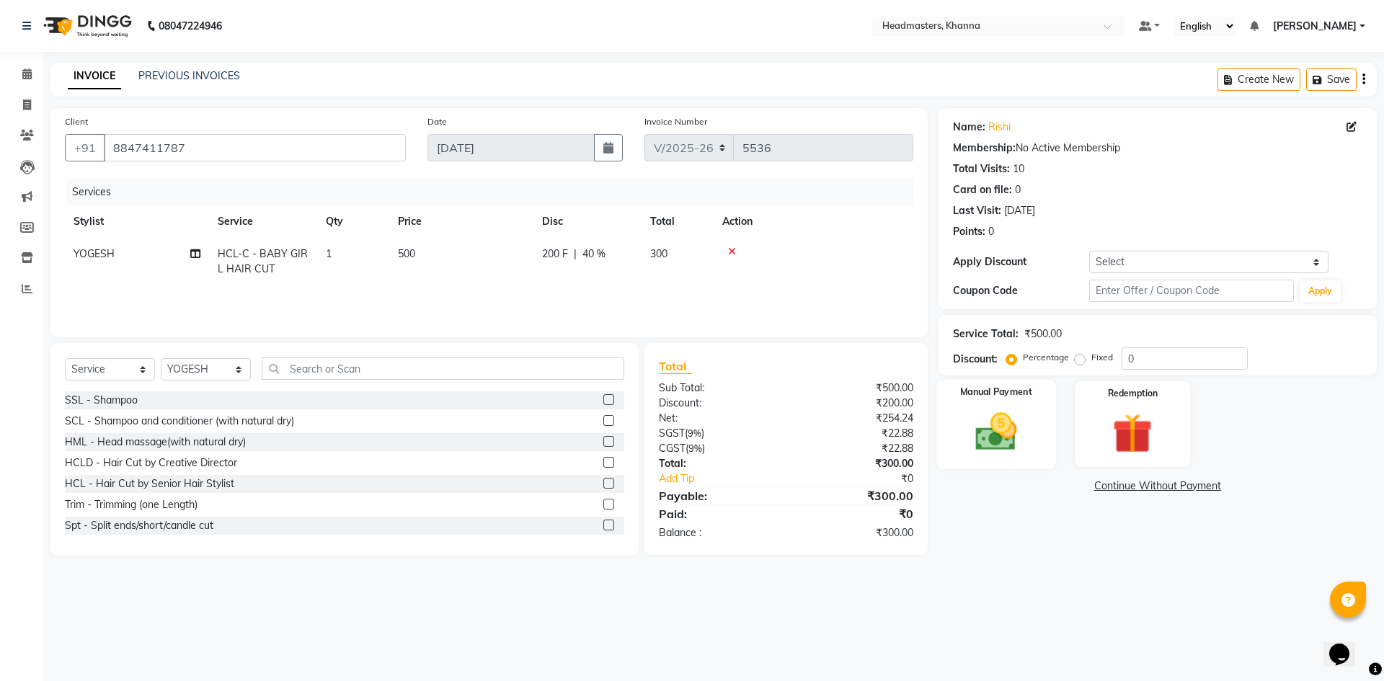
click at [993, 438] on img at bounding box center [995, 432] width 67 height 48
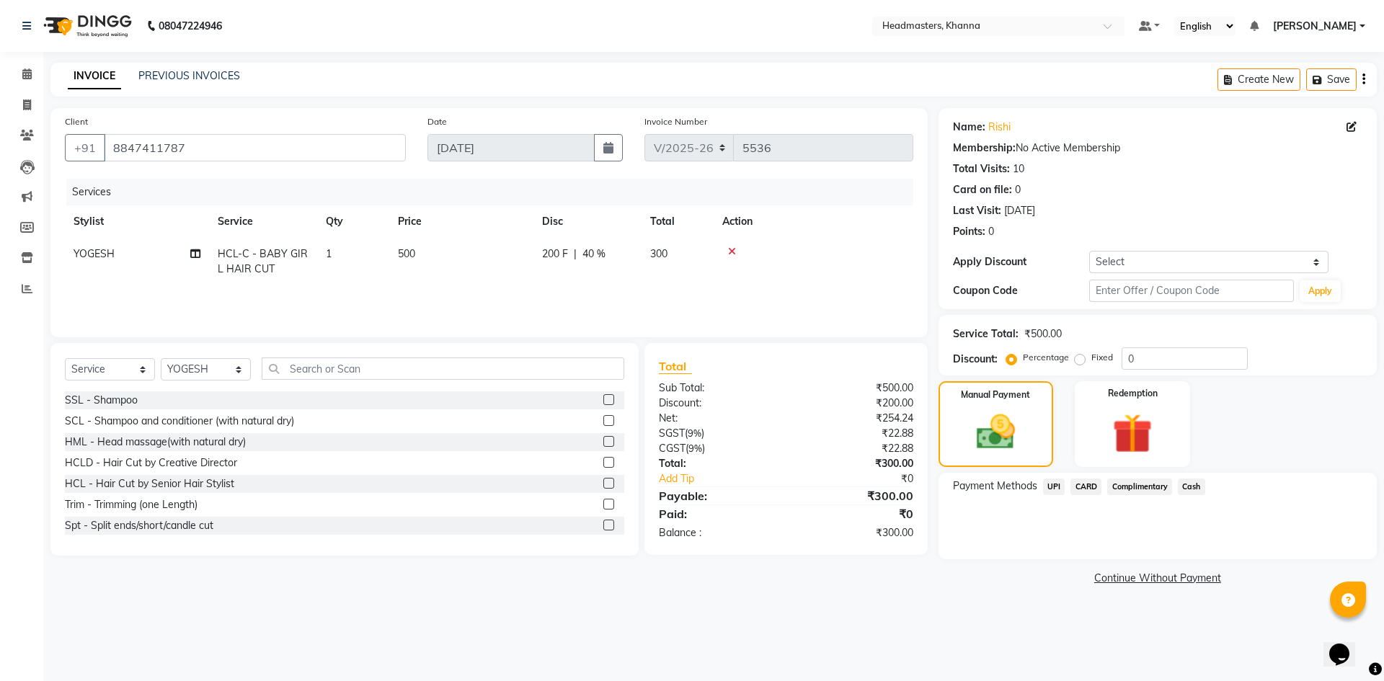
click at [1059, 481] on span "UPI" at bounding box center [1054, 487] width 22 height 17
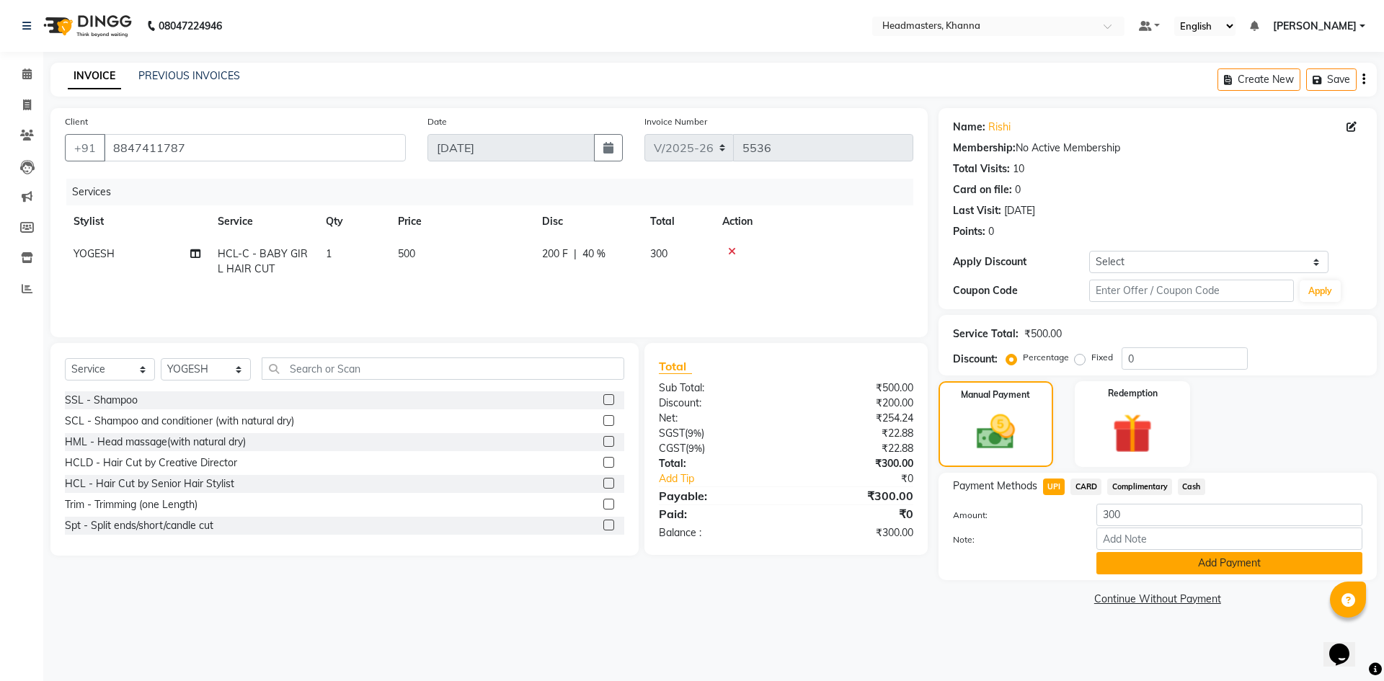
click at [1144, 560] on button "Add Payment" at bounding box center [1229, 563] width 266 height 22
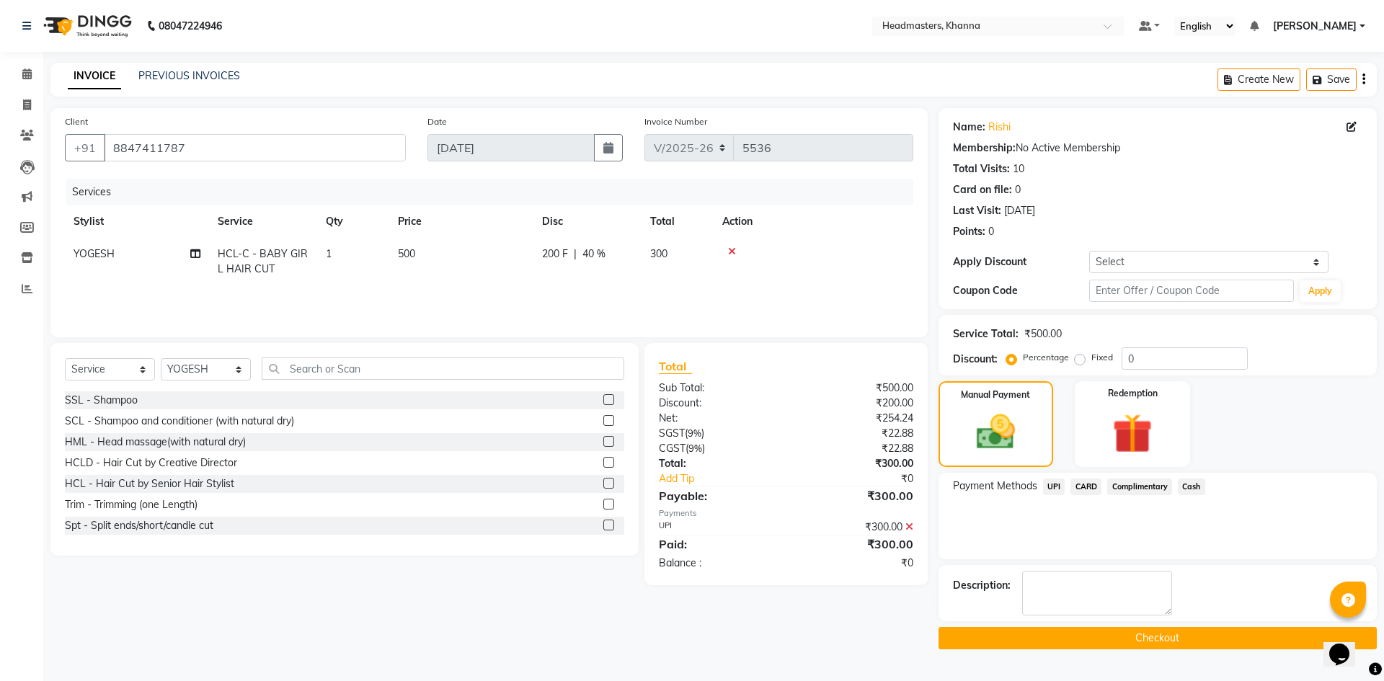
click at [1037, 644] on button "Checkout" at bounding box center [1157, 638] width 438 height 22
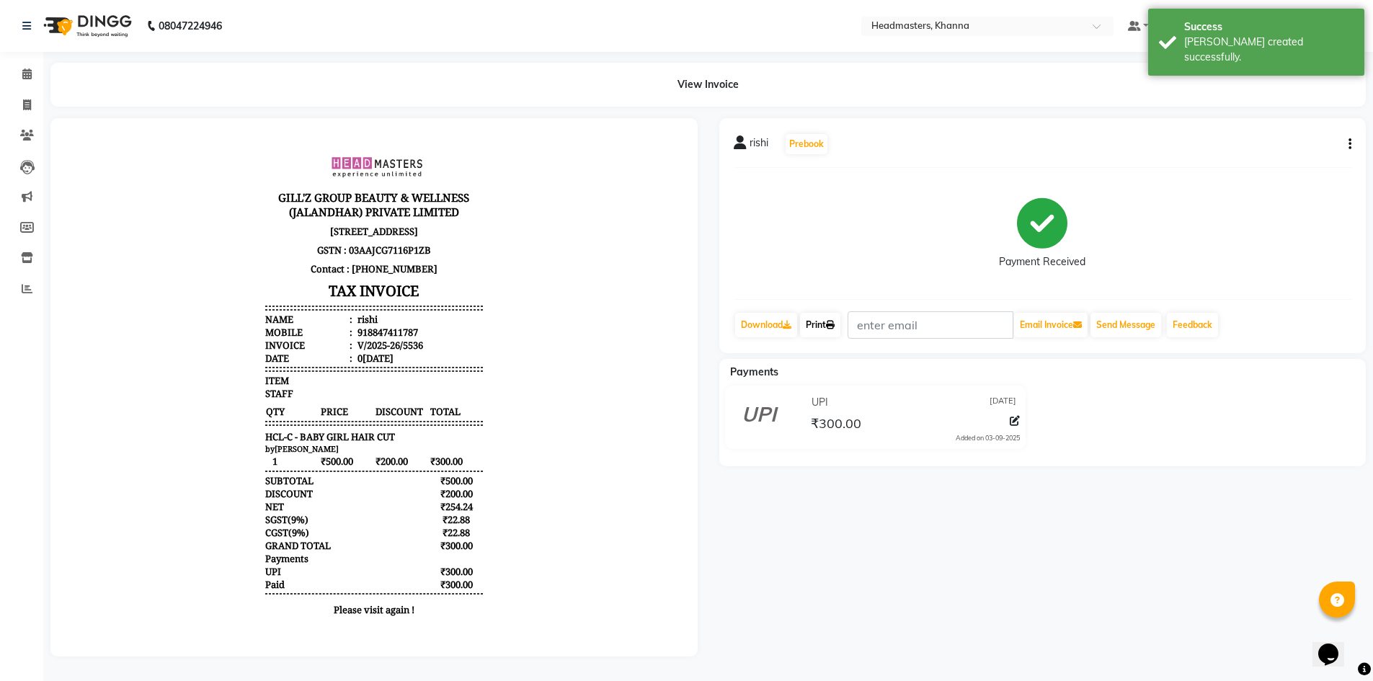
click at [825, 326] on link "Print" at bounding box center [820, 325] width 40 height 25
drag, startPoint x: 28, startPoint y: 70, endPoint x: 40, endPoint y: 74, distance: 13.0
click at [28, 70] on icon at bounding box center [26, 73] width 9 height 11
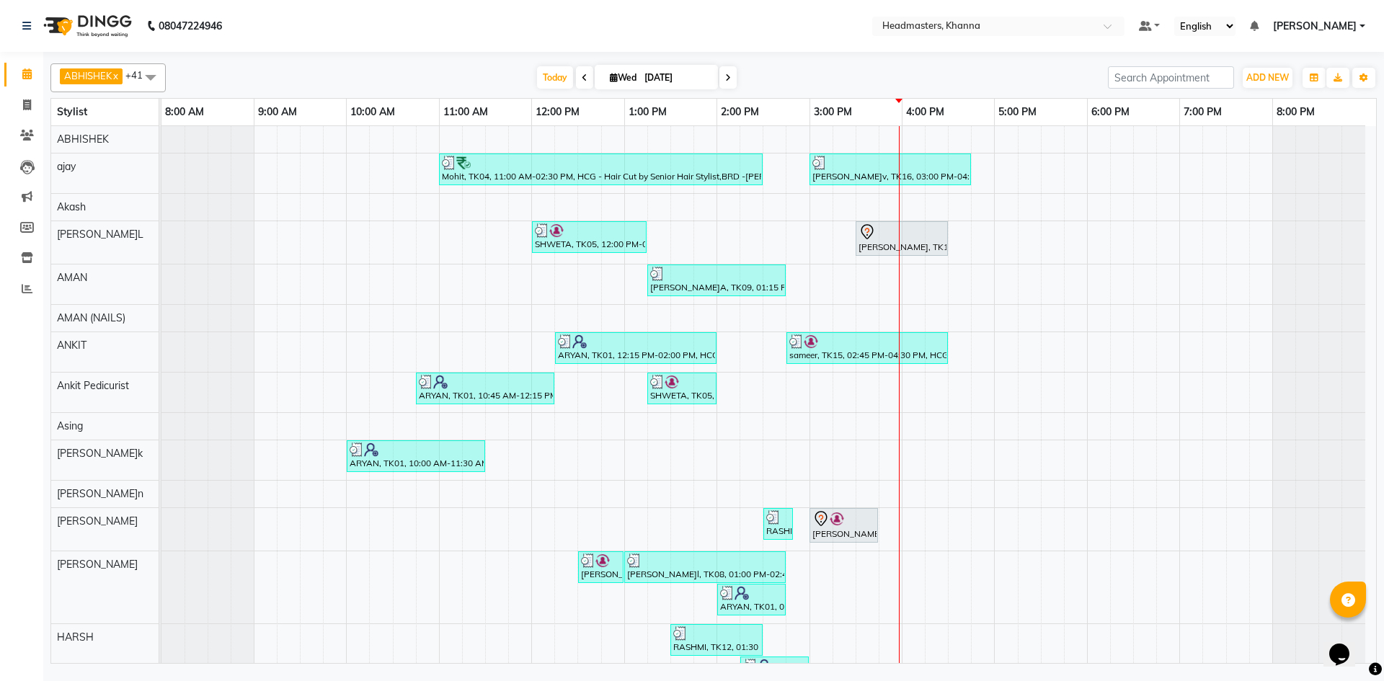
click at [277, 90] on div "ABHISHEK x ajay x Akash x[PERSON_NAME]N x[PERSON_NAME]N (NAILS) x ANKIT x Ankit…" at bounding box center [713, 77] width 1326 height 29
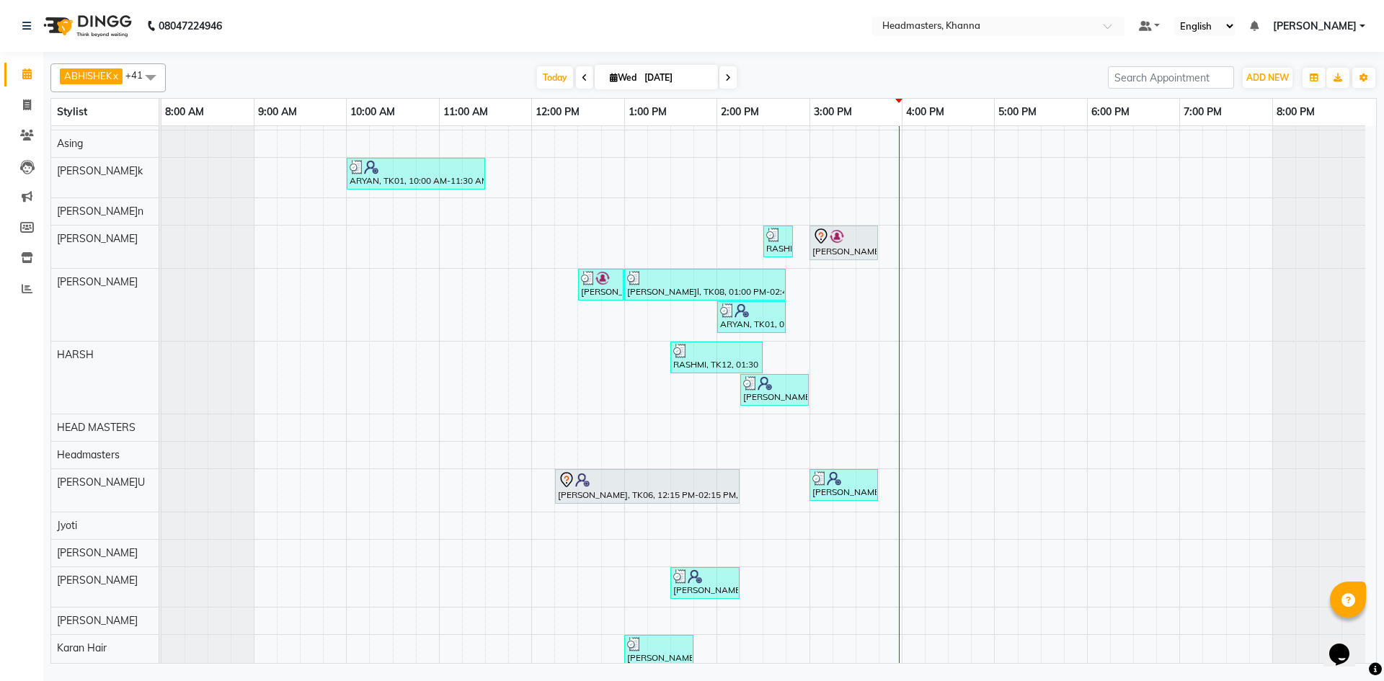
scroll to position [432, 0]
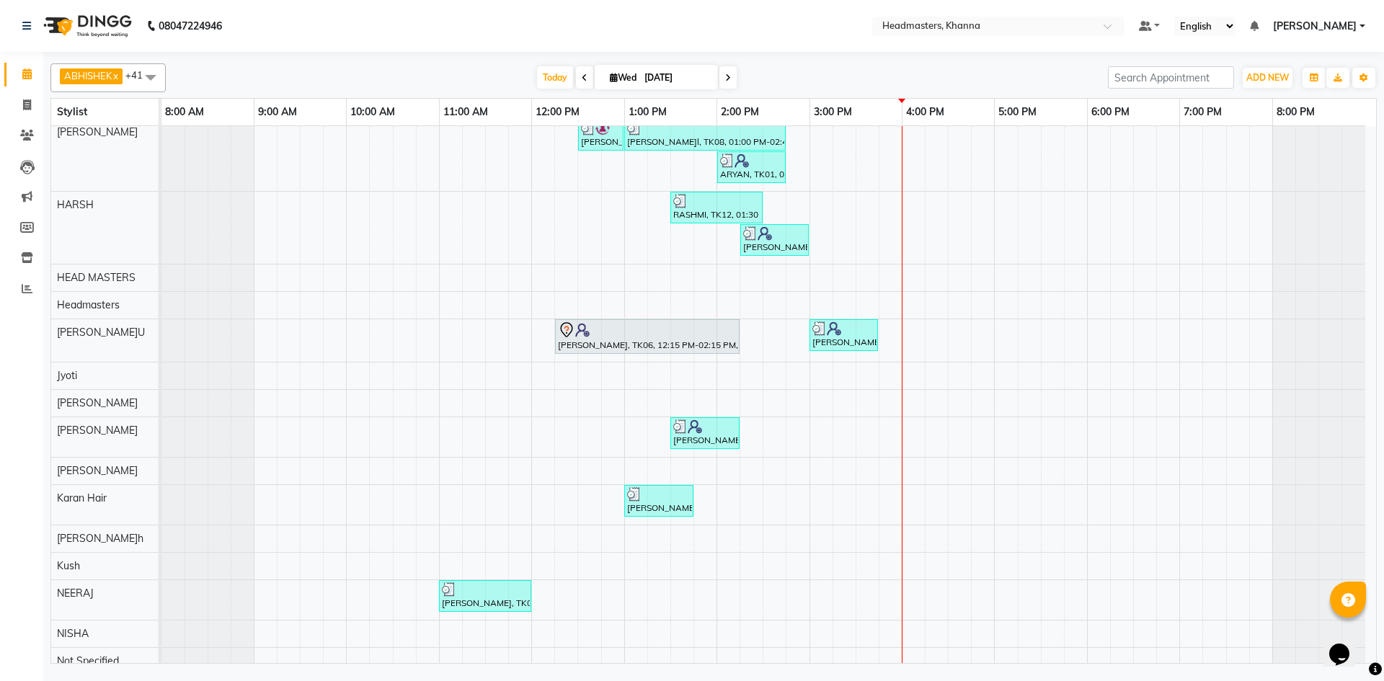
click at [327, 79] on div "T[DATE] W[DATE]" at bounding box center [637, 78] width 928 height 22
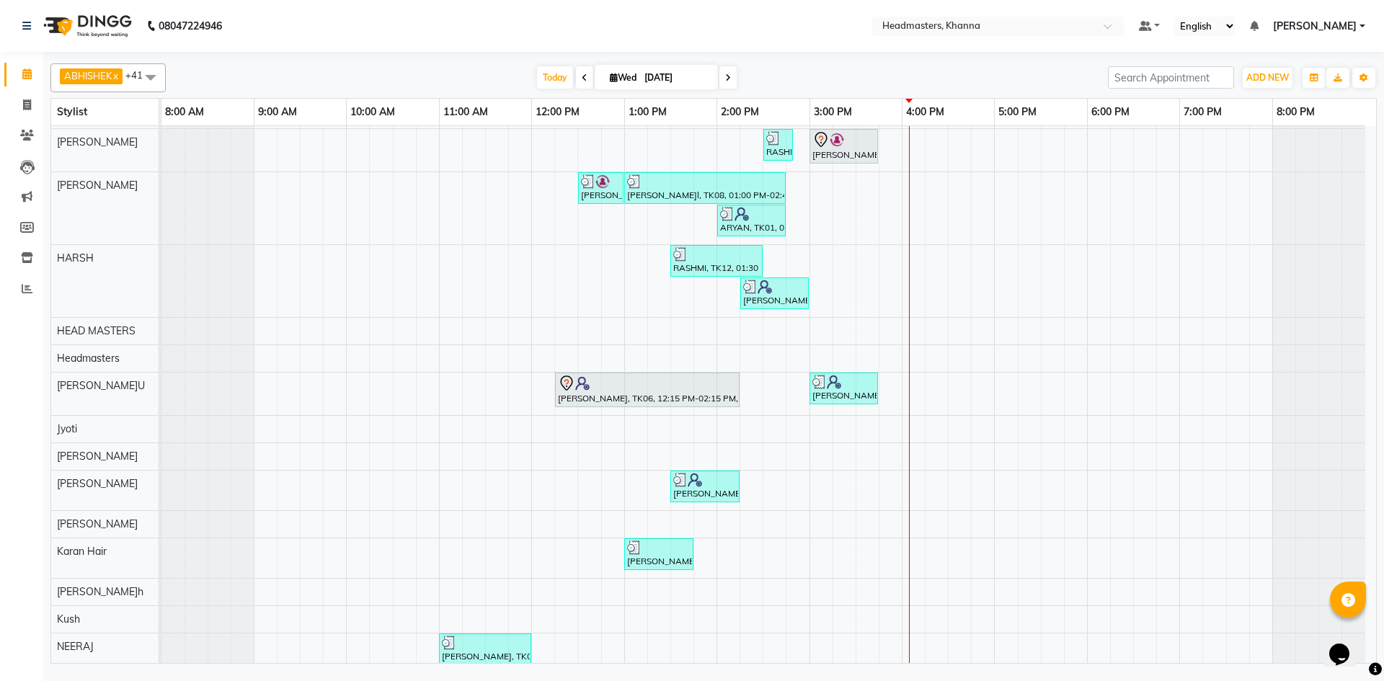
scroll to position [360, 0]
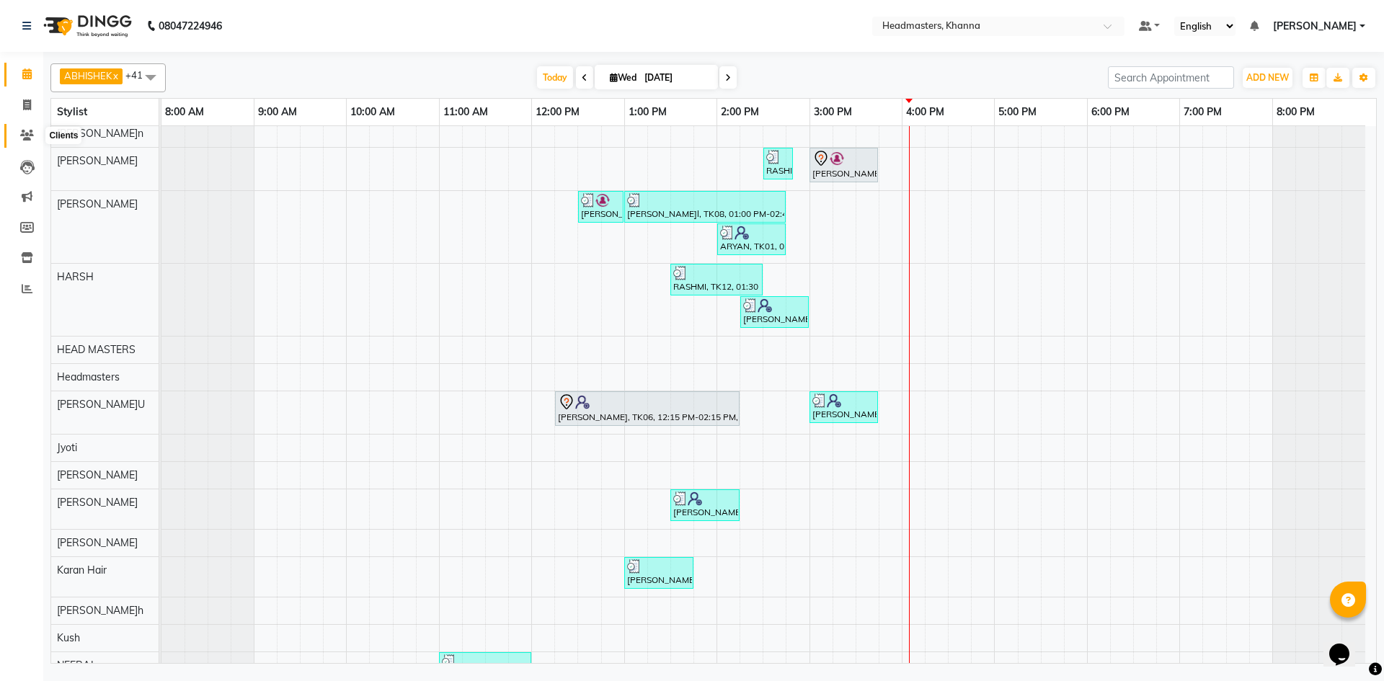
click at [33, 129] on span at bounding box center [26, 136] width 25 height 17
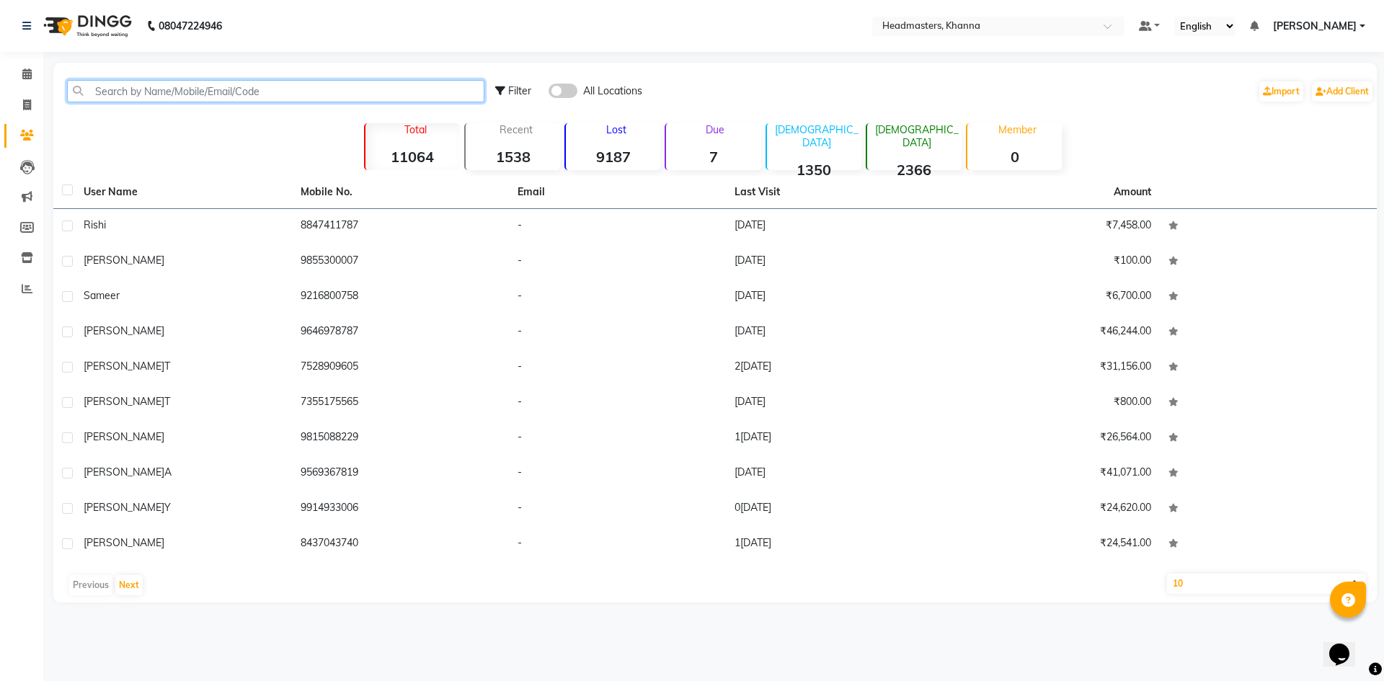
click at [131, 88] on input "text" at bounding box center [275, 91] width 417 height 22
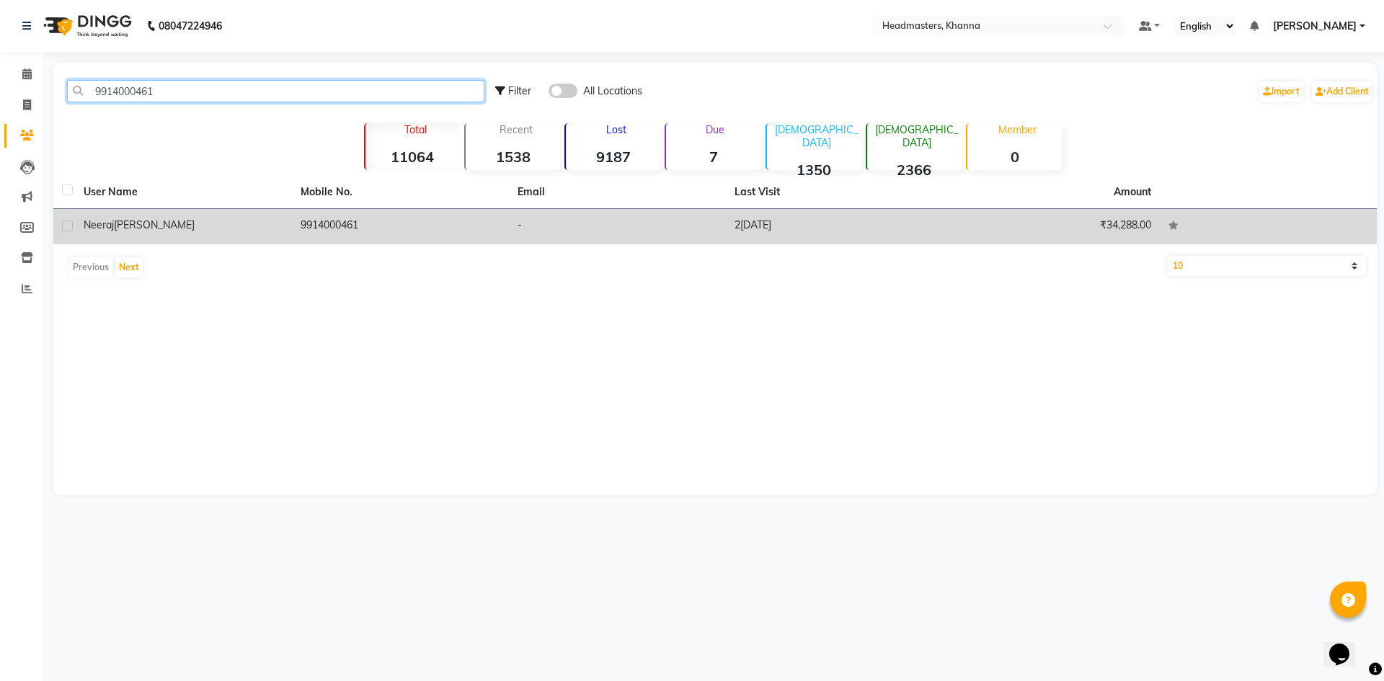
type input "9914000461"
click at [326, 229] on td "9914000461" at bounding box center [400, 226] width 217 height 35
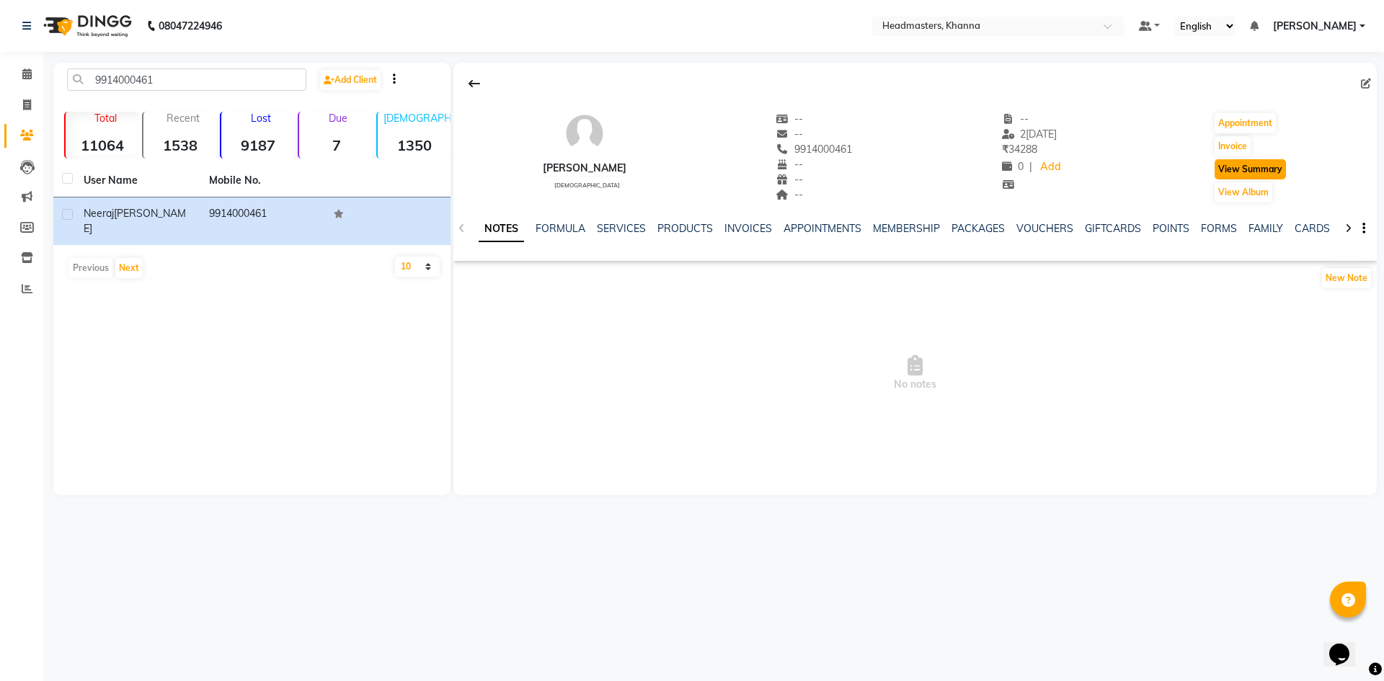
click at [1265, 166] on button "View Summary" at bounding box center [1249, 169] width 71 height 20
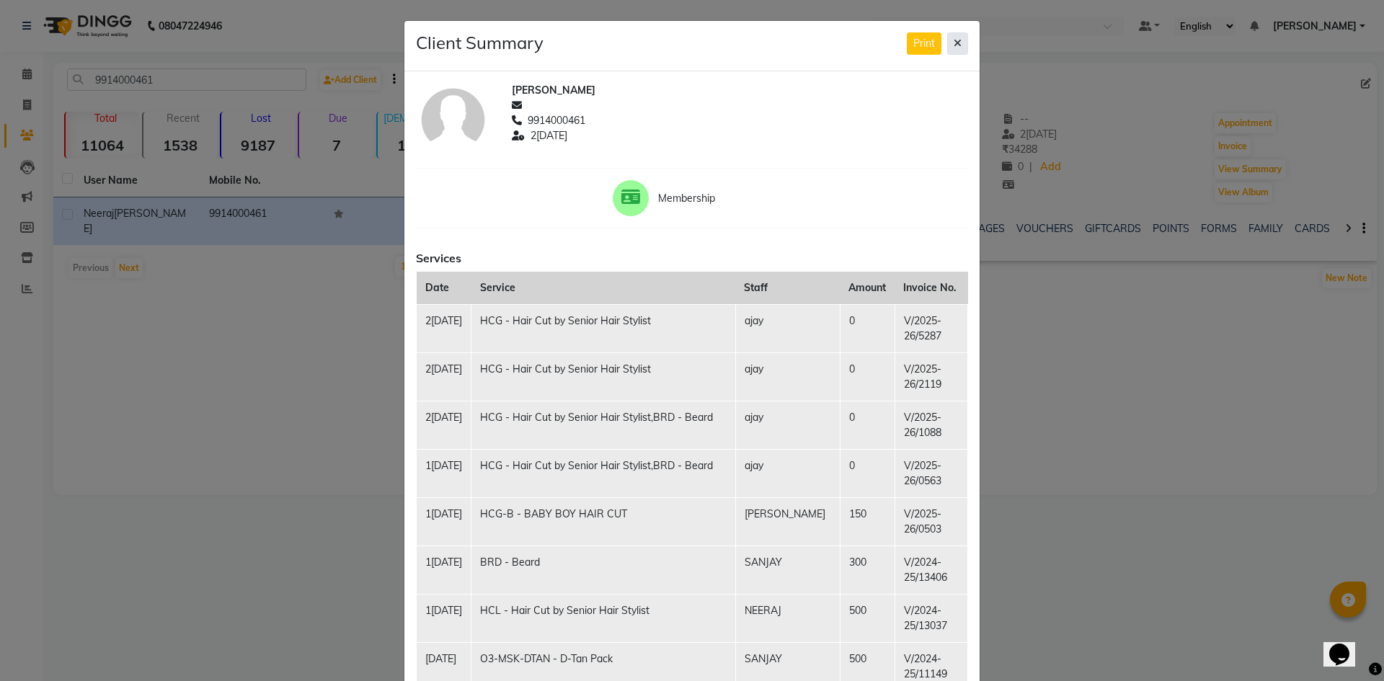
click at [947, 39] on button at bounding box center [957, 43] width 21 height 22
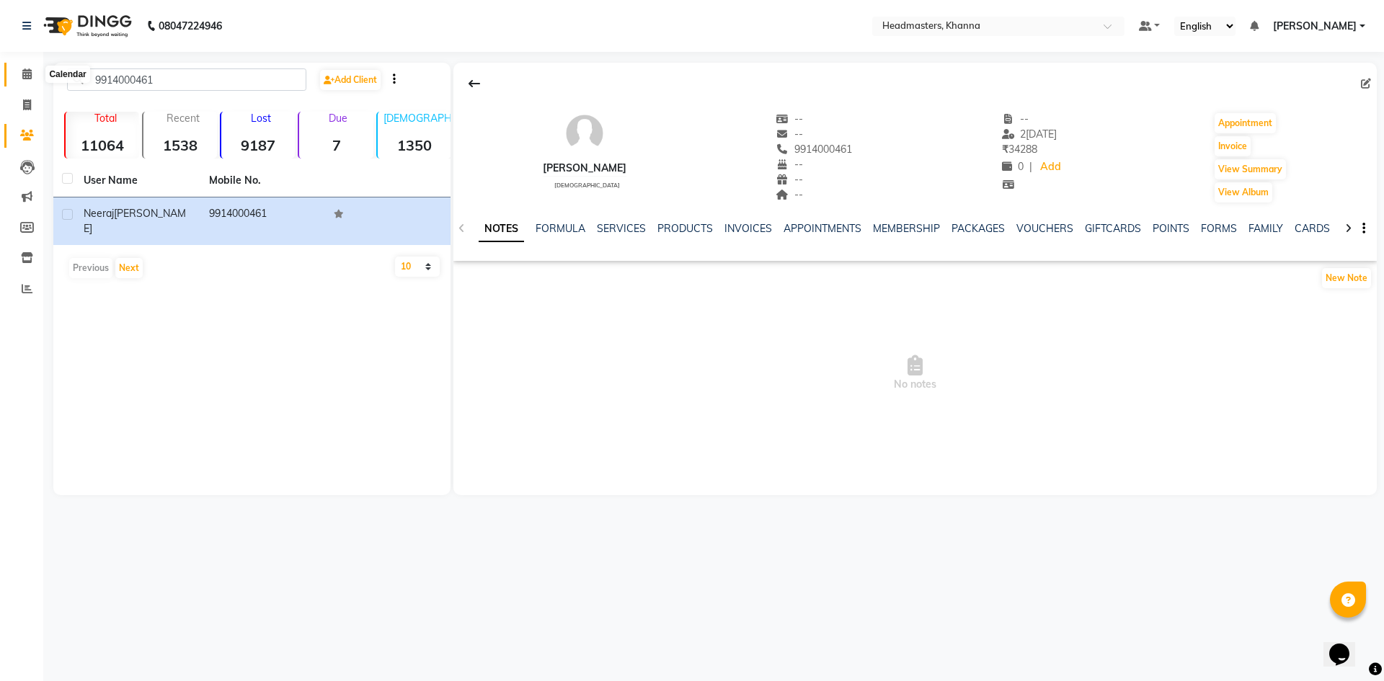
click at [25, 74] on icon at bounding box center [26, 73] width 9 height 11
